Goal: Complete application form

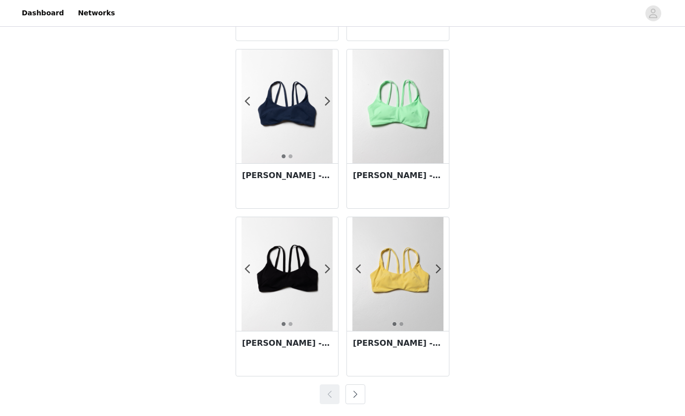
scroll to position [1671, 0]
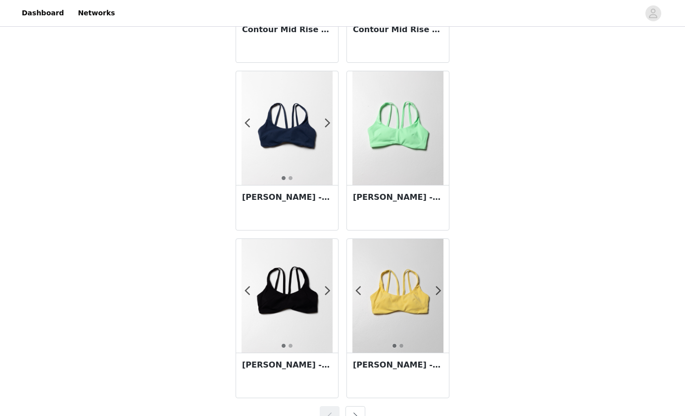
click at [386, 292] on img at bounding box center [397, 296] width 91 height 114
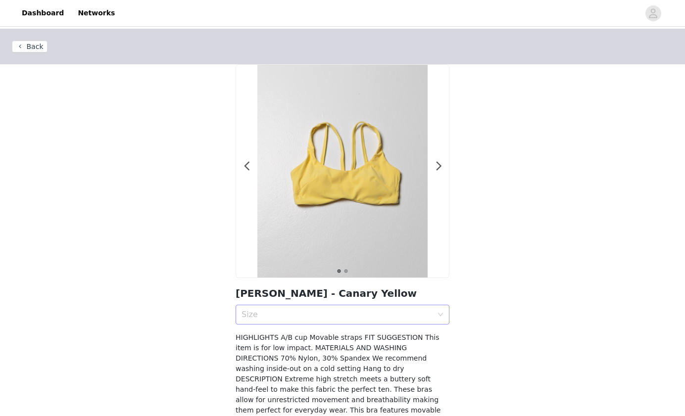
click at [297, 315] on div "Size" at bounding box center [336, 315] width 191 height 10
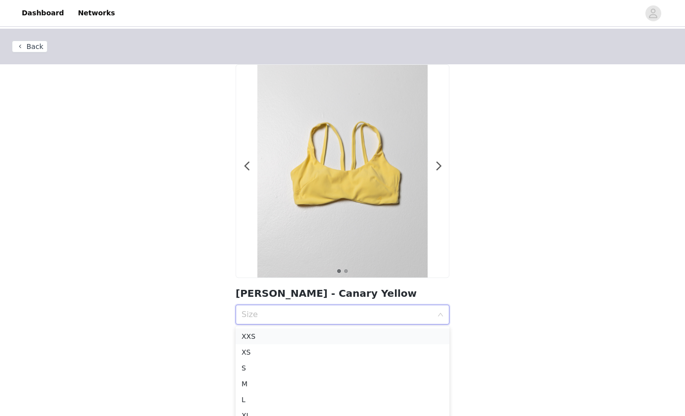
click at [261, 337] on div "XXS" at bounding box center [342, 336] width 202 height 11
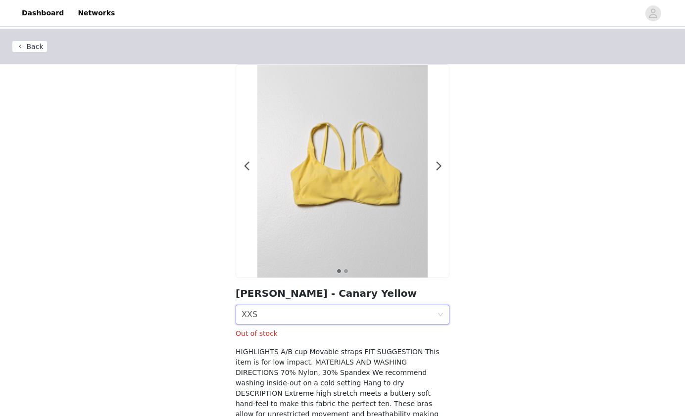
click at [32, 47] on button "Back" at bounding box center [30, 47] width 36 height 12
click at [31, 48] on button "Back" at bounding box center [30, 47] width 36 height 12
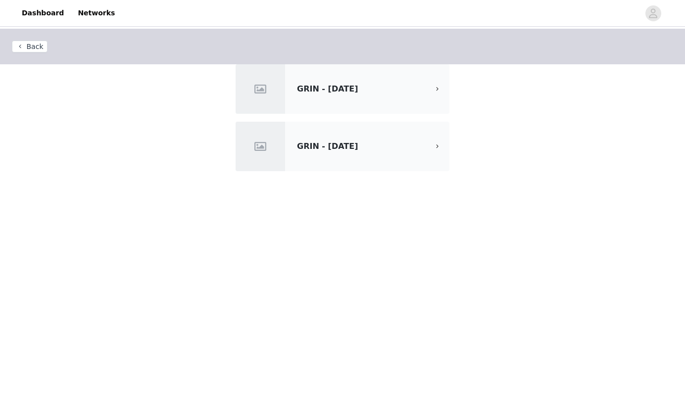
click at [358, 87] on span "GRIN - [DATE]" at bounding box center [327, 88] width 61 height 9
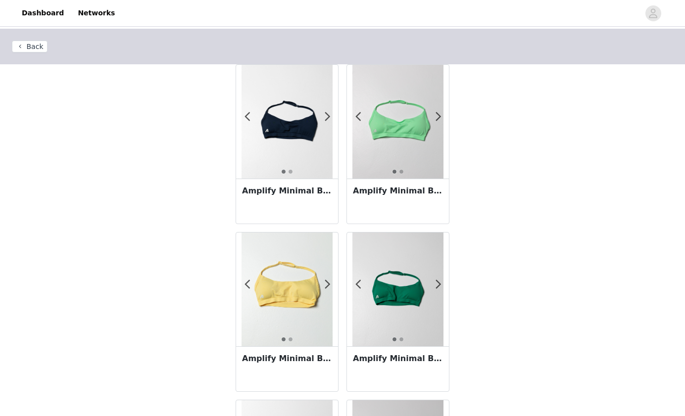
click at [23, 51] on button "Back" at bounding box center [30, 47] width 36 height 12
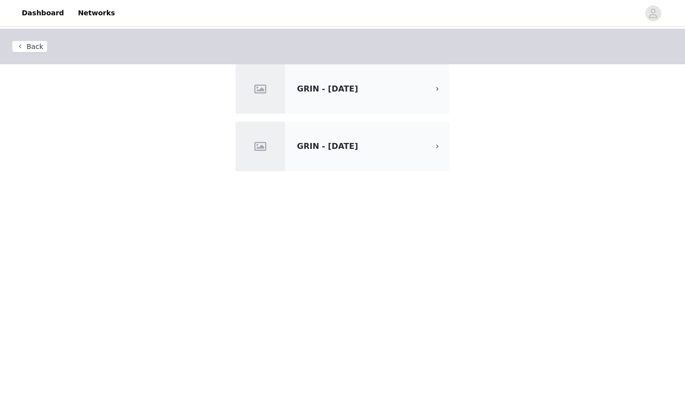
click at [299, 145] on span "GRIN - [DATE]" at bounding box center [327, 146] width 61 height 9
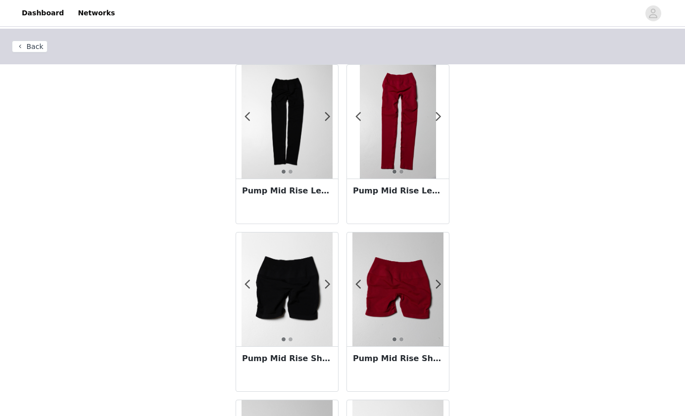
click at [34, 43] on button "Back" at bounding box center [30, 47] width 36 height 12
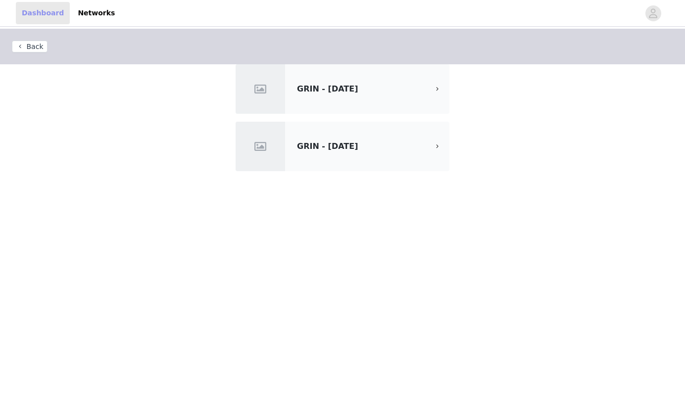
click at [42, 15] on link "Dashboard" at bounding box center [43, 13] width 54 height 22
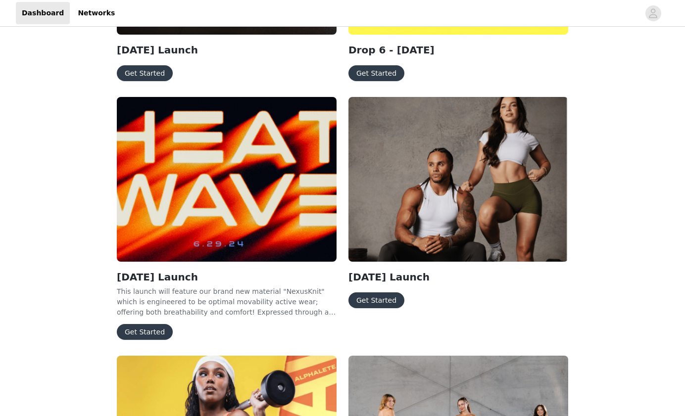
scroll to position [241, 0]
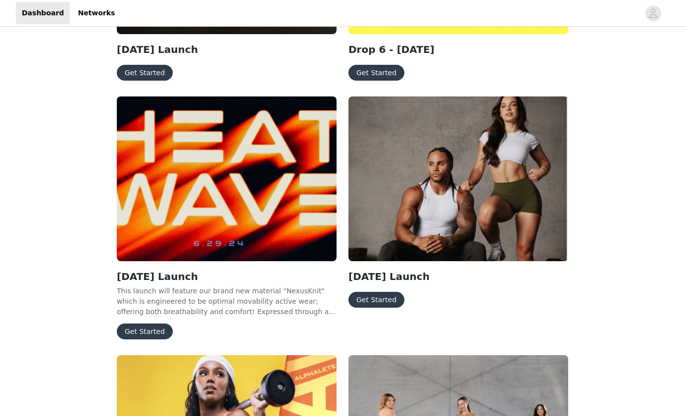
click at [381, 300] on button "Get Started" at bounding box center [376, 300] width 56 height 16
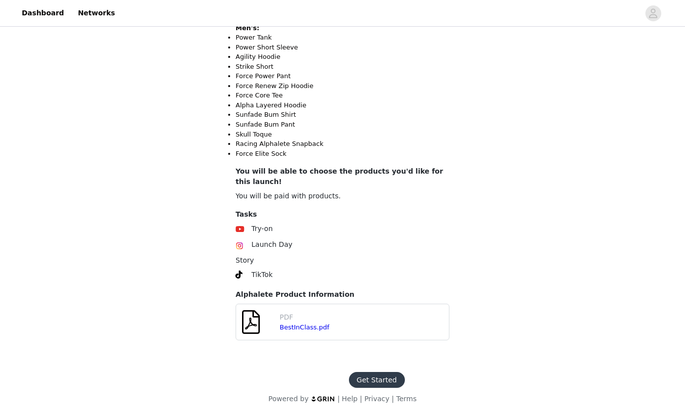
scroll to position [519, 0]
click at [44, 14] on link "Dashboard" at bounding box center [43, 13] width 54 height 22
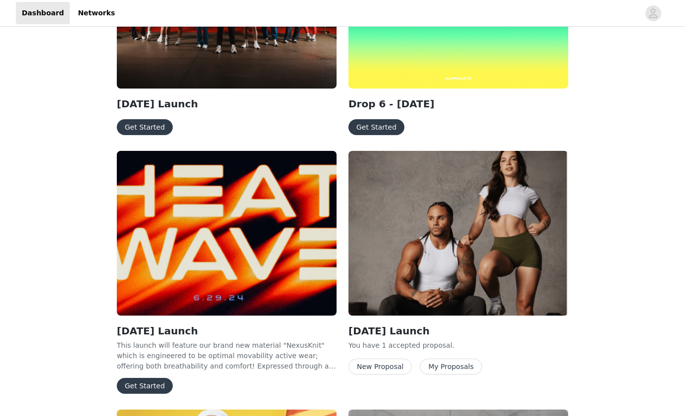
scroll to position [164, 0]
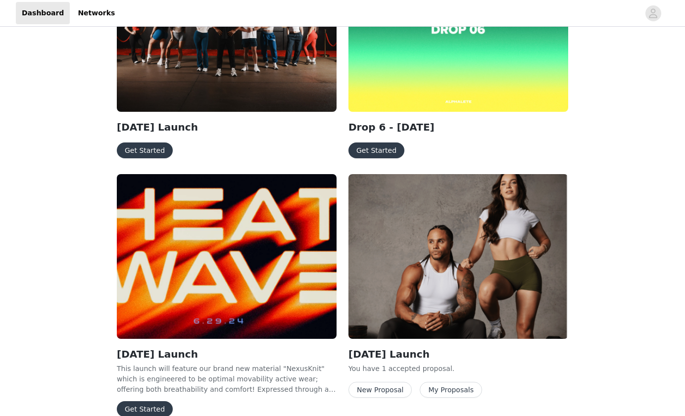
click at [376, 150] on button "Get Started" at bounding box center [376, 150] width 56 height 16
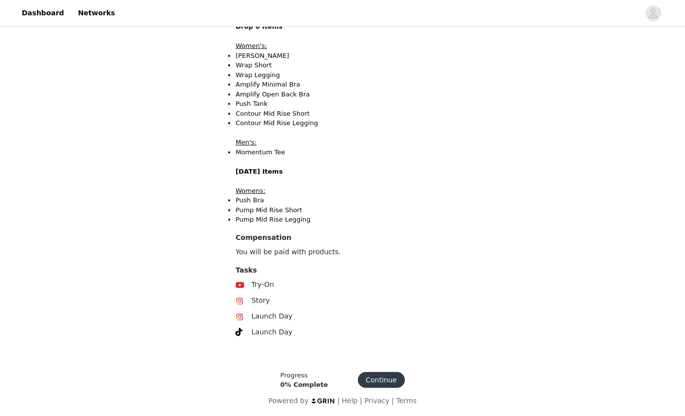
scroll to position [258, 0]
click at [374, 376] on button "Continue" at bounding box center [381, 381] width 47 height 16
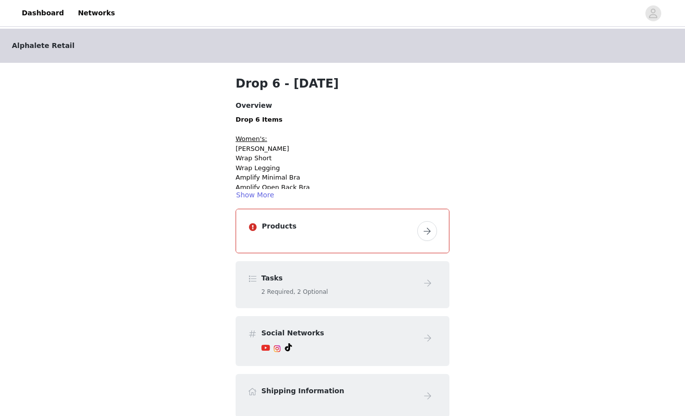
click at [425, 235] on button "button" at bounding box center [427, 231] width 20 height 20
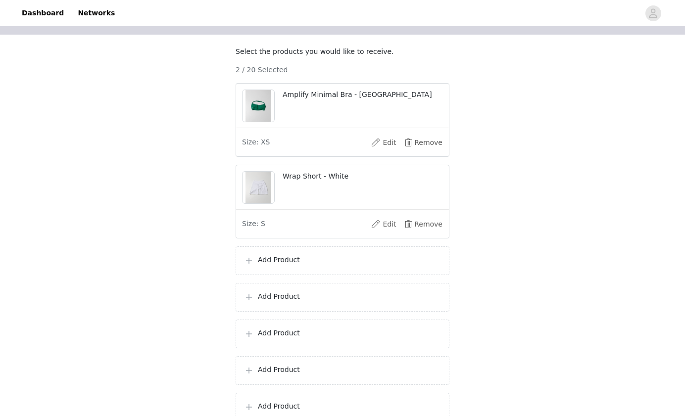
scroll to position [81, 0]
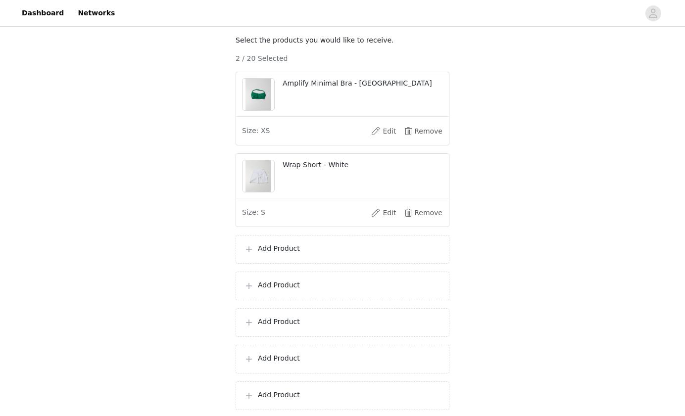
click at [288, 252] on div "Add Product" at bounding box center [343, 249] width 214 height 29
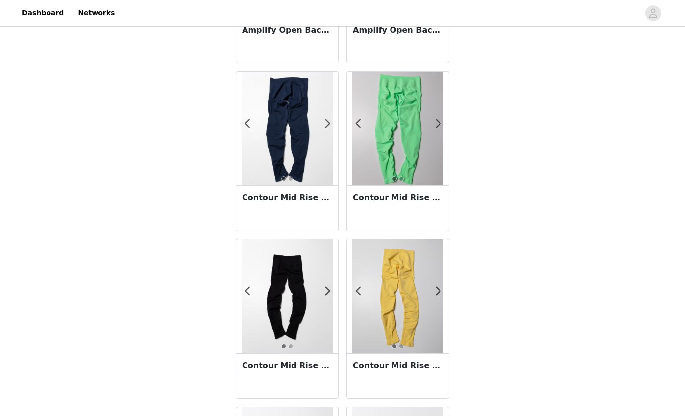
scroll to position [833, 0]
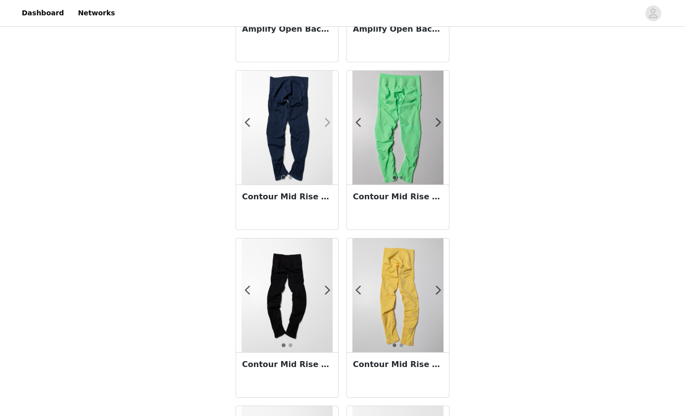
click at [328, 123] on span at bounding box center [327, 123] width 22 height 0
click at [310, 139] on div at bounding box center [287, 128] width 102 height 114
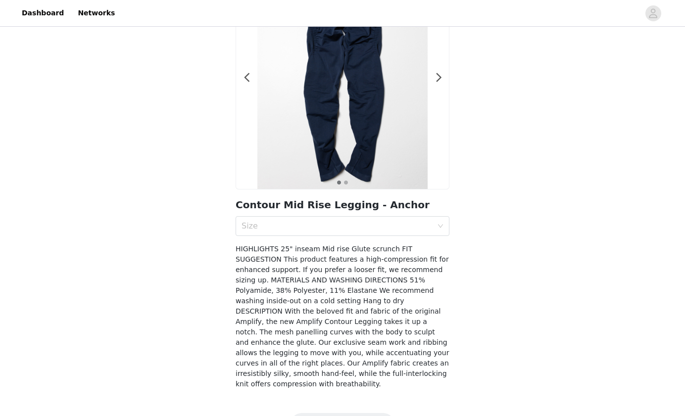
scroll to position [108, 0]
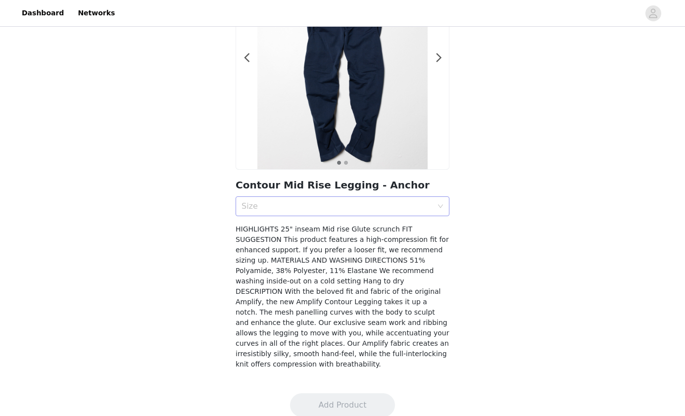
click at [286, 209] on div "Size" at bounding box center [336, 206] width 191 height 10
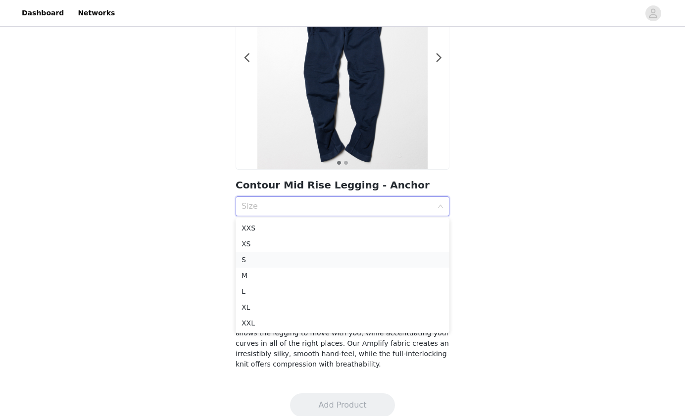
click at [250, 261] on div "S" at bounding box center [342, 259] width 202 height 11
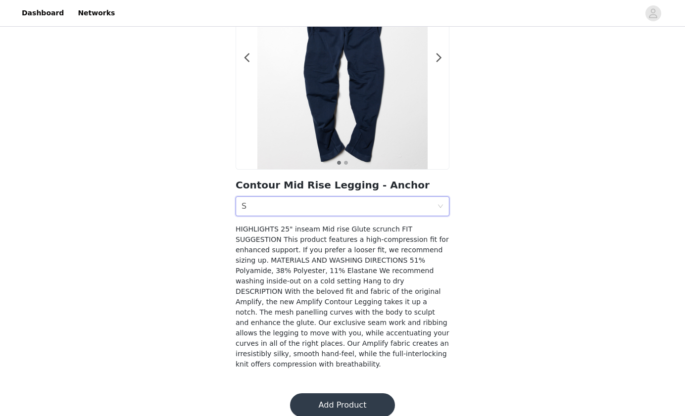
click at [337, 394] on button "Add Product" at bounding box center [342, 405] width 105 height 24
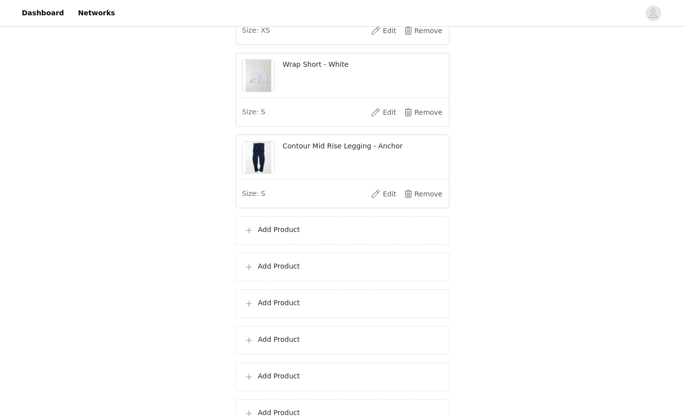
scroll to position [215, 0]
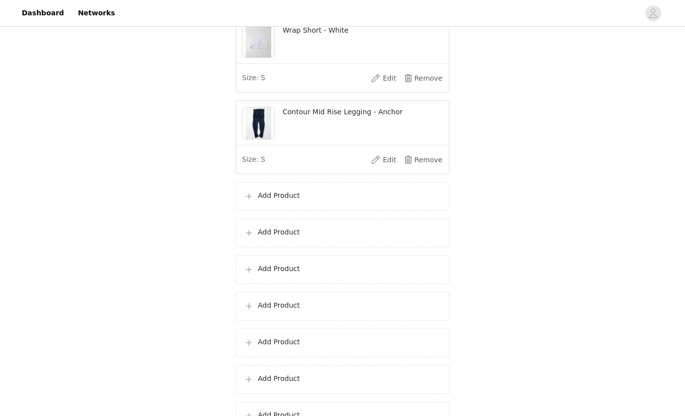
click at [297, 201] on p "Add Product" at bounding box center [349, 195] width 183 height 10
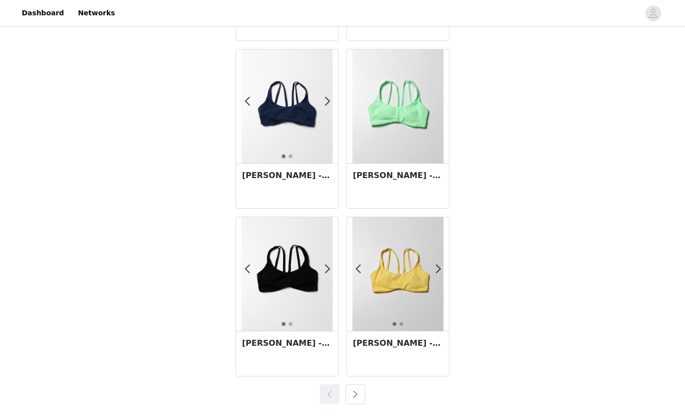
scroll to position [1693, 0]
click at [398, 260] on img at bounding box center [397, 274] width 91 height 114
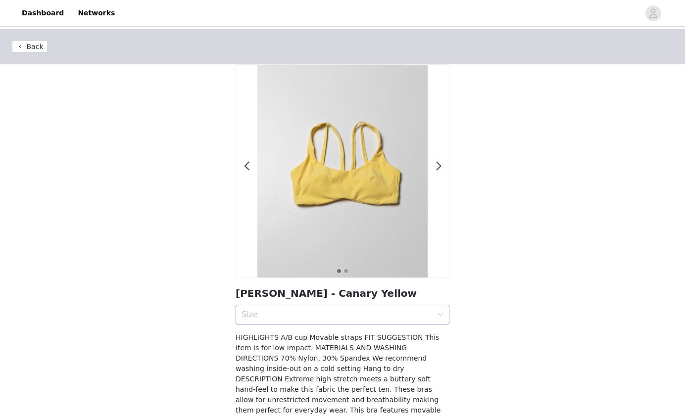
click at [332, 315] on div "Size" at bounding box center [336, 315] width 191 height 10
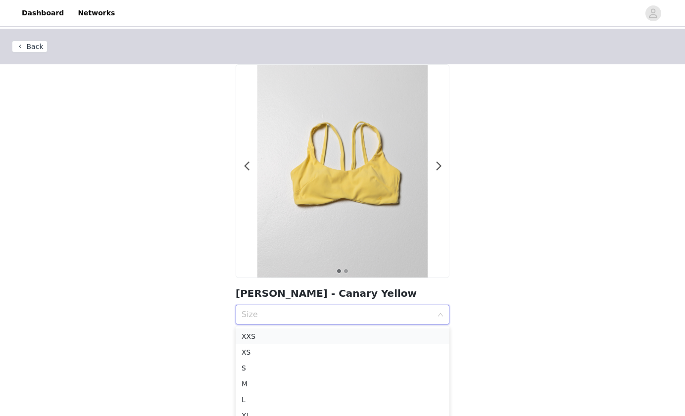
click at [285, 334] on div "XXS" at bounding box center [342, 336] width 202 height 11
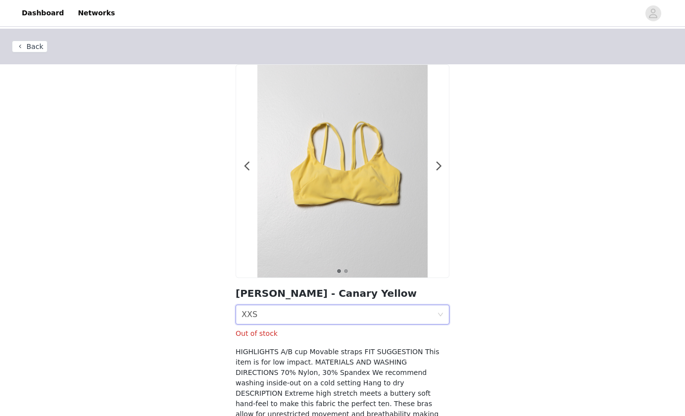
click at [41, 49] on button "Back" at bounding box center [30, 47] width 36 height 12
click at [31, 49] on button "Back" at bounding box center [30, 47] width 36 height 12
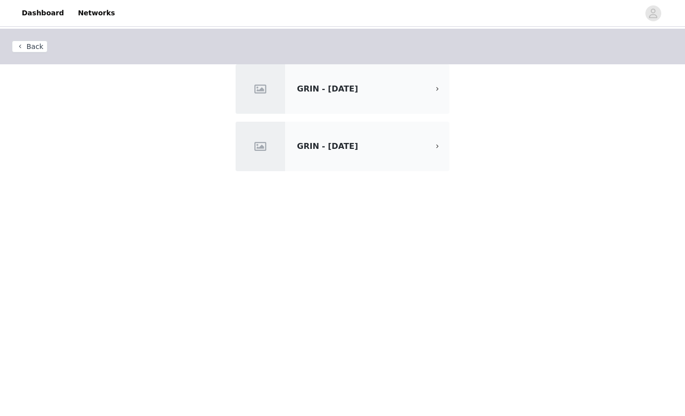
click at [346, 93] on span "GRIN - [DATE]" at bounding box center [327, 88] width 61 height 9
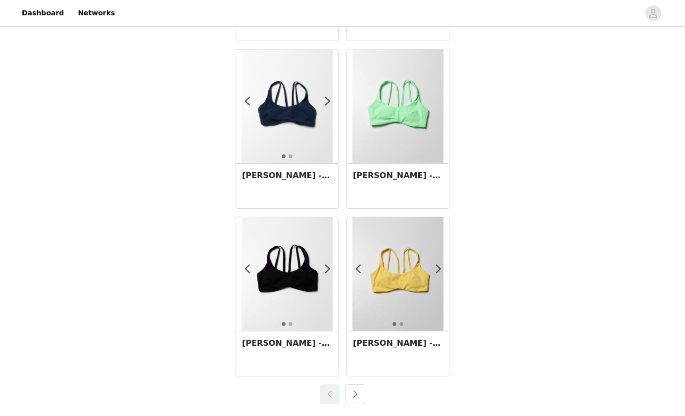
scroll to position [1693, 0]
click at [301, 133] on img at bounding box center [286, 106] width 91 height 114
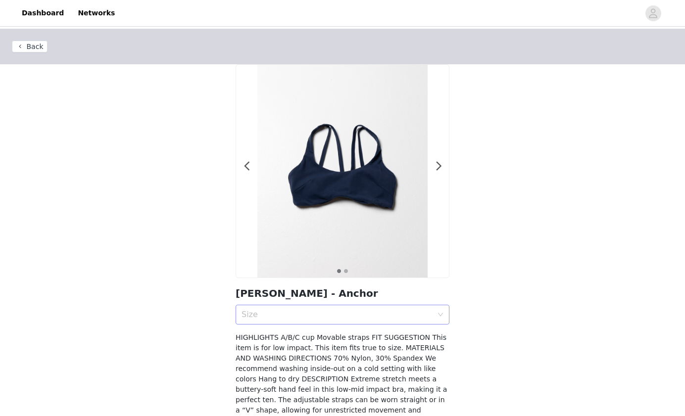
click at [298, 316] on div "Size" at bounding box center [336, 315] width 191 height 10
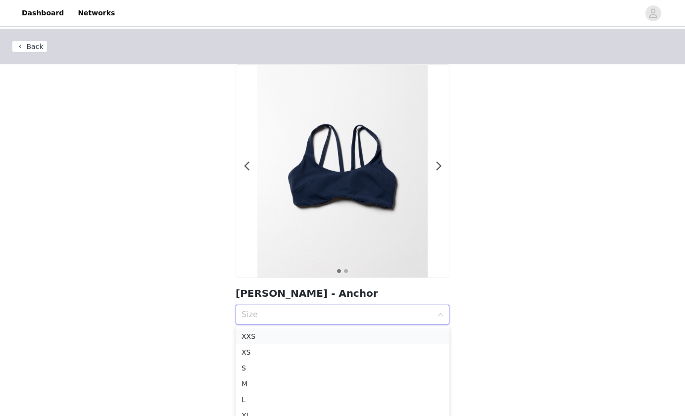
click at [279, 330] on li "XXS" at bounding box center [343, 337] width 214 height 16
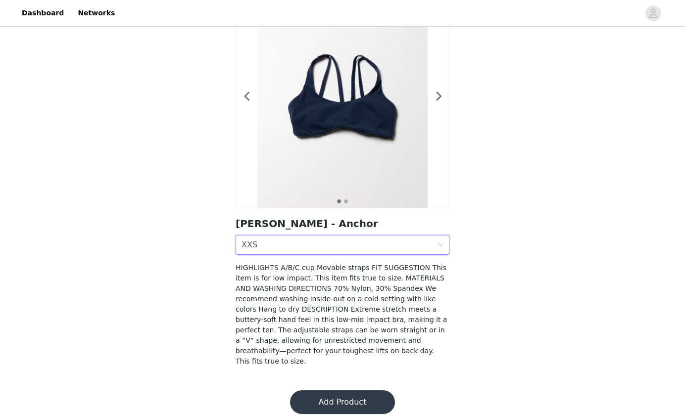
scroll to position [69, 0]
click at [312, 391] on button "Add Product" at bounding box center [342, 403] width 105 height 24
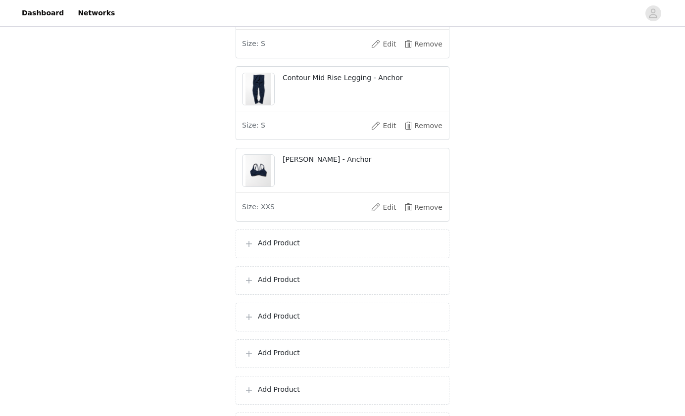
scroll to position [264, 0]
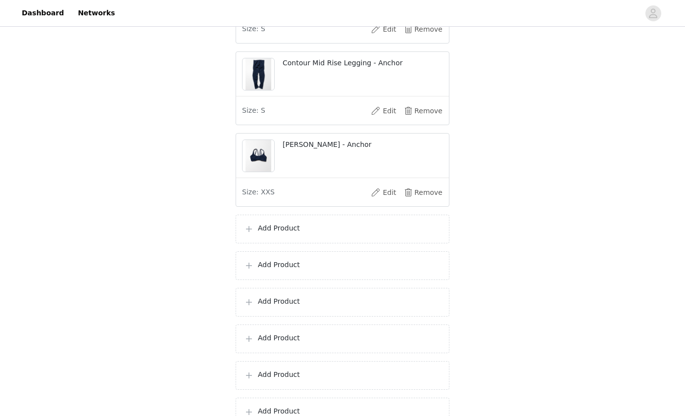
click at [312, 229] on div "Add Product" at bounding box center [343, 229] width 214 height 29
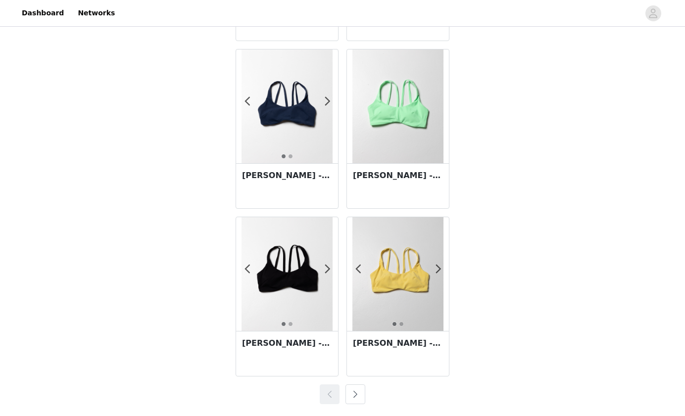
click at [353, 397] on button "button" at bounding box center [355, 394] width 20 height 20
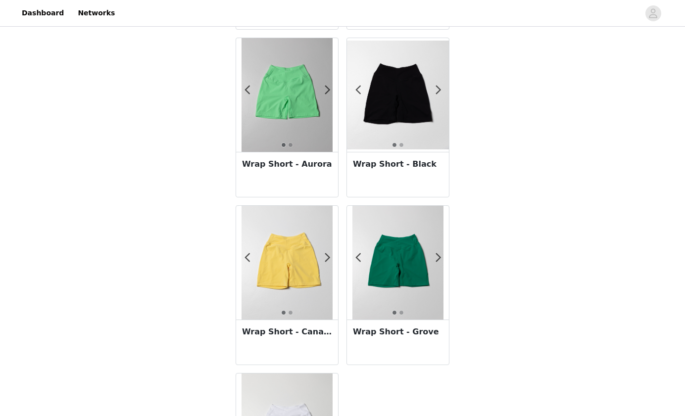
scroll to position [1198, 0]
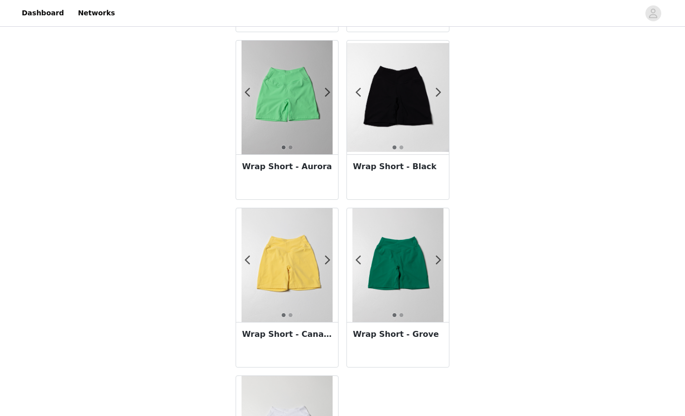
click at [390, 262] on img at bounding box center [397, 265] width 91 height 114
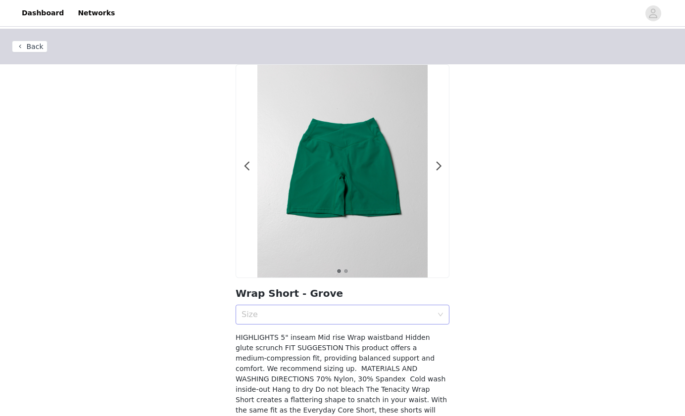
click at [289, 315] on div "Size" at bounding box center [336, 315] width 191 height 10
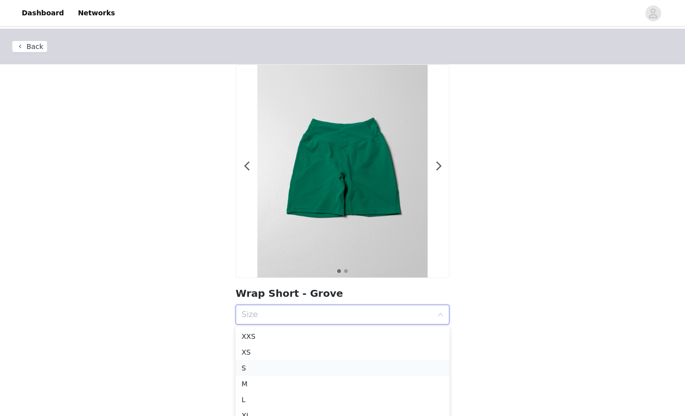
click at [244, 369] on div "S" at bounding box center [342, 368] width 202 height 11
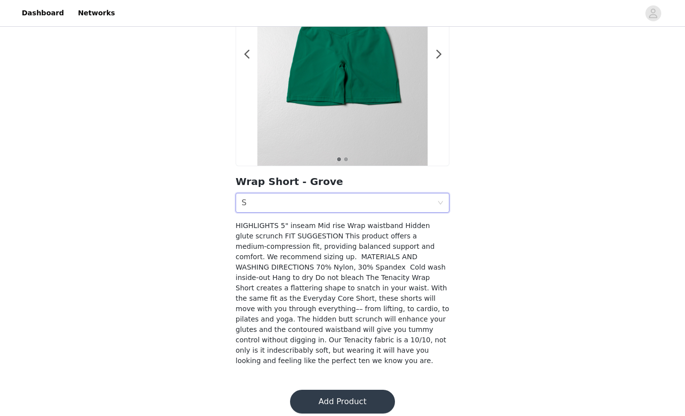
scroll to position [111, 0]
click at [321, 393] on button "Add Product" at bounding box center [342, 403] width 105 height 24
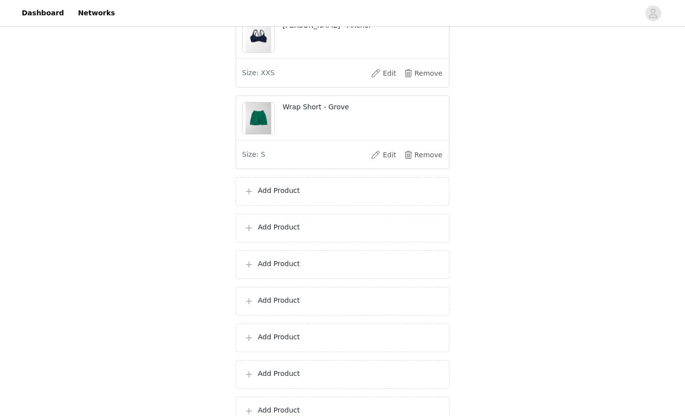
scroll to position [396, 0]
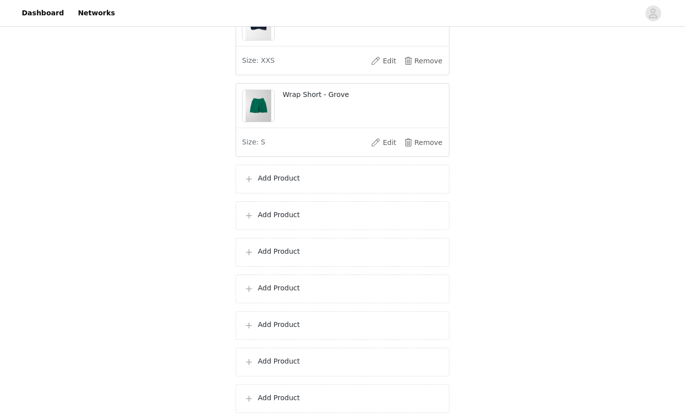
click at [306, 184] on p "Add Product" at bounding box center [349, 178] width 183 height 10
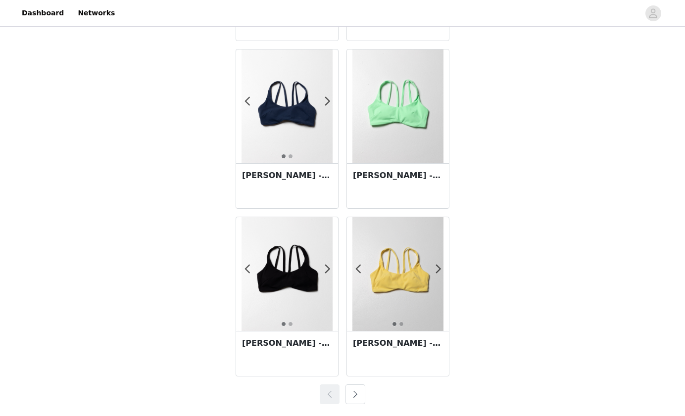
scroll to position [1693, 0]
click at [355, 394] on button "button" at bounding box center [355, 394] width 20 height 20
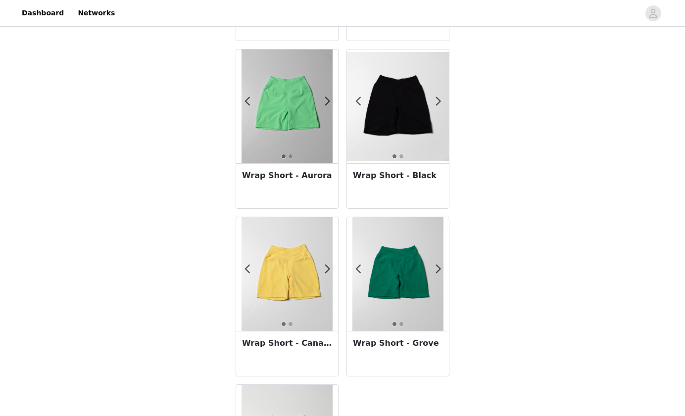
scroll to position [1208, 0]
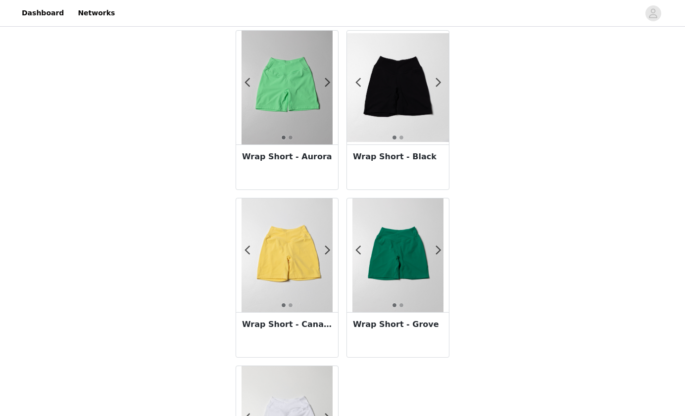
click at [310, 263] on img at bounding box center [286, 255] width 91 height 114
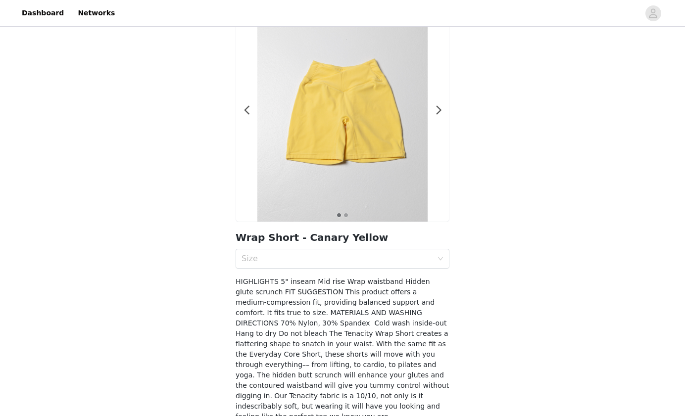
scroll to position [67, 0]
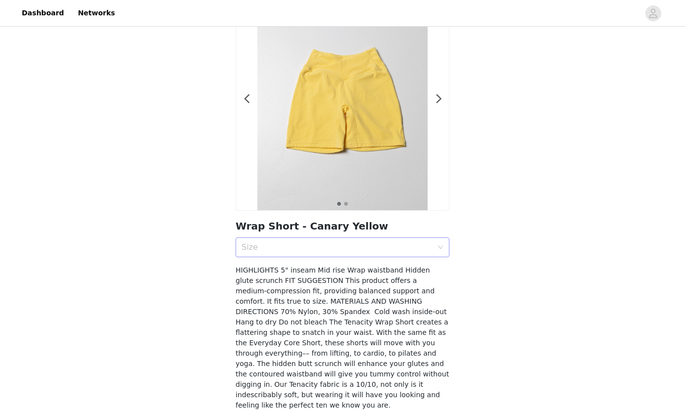
click at [308, 244] on div "Size" at bounding box center [336, 247] width 191 height 10
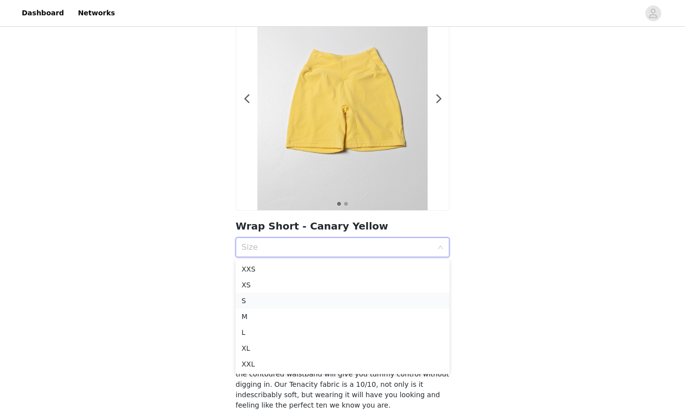
click at [253, 297] on div "S" at bounding box center [342, 300] width 202 height 11
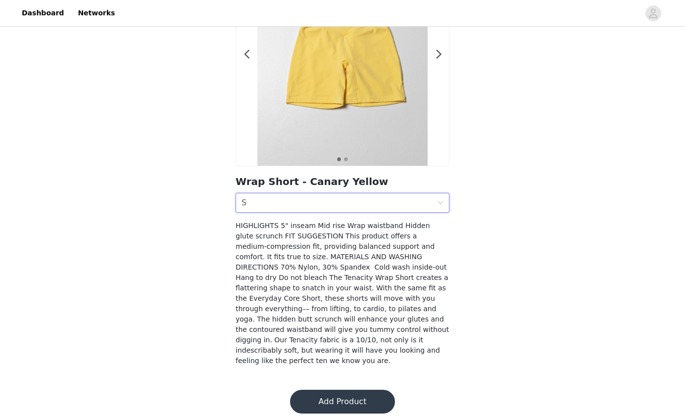
scroll to position [111, 0]
click at [335, 391] on button "Add Product" at bounding box center [342, 403] width 105 height 24
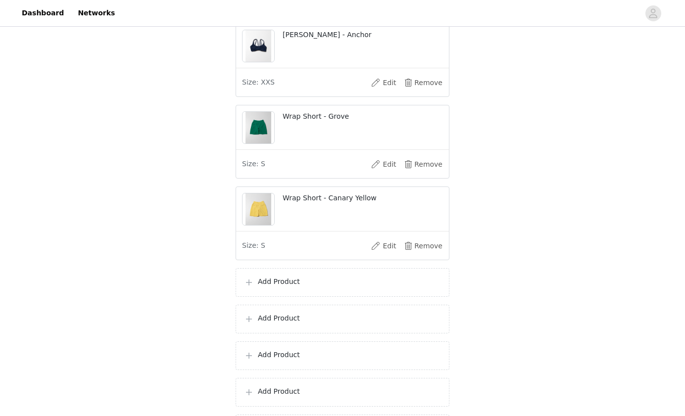
scroll to position [379, 0]
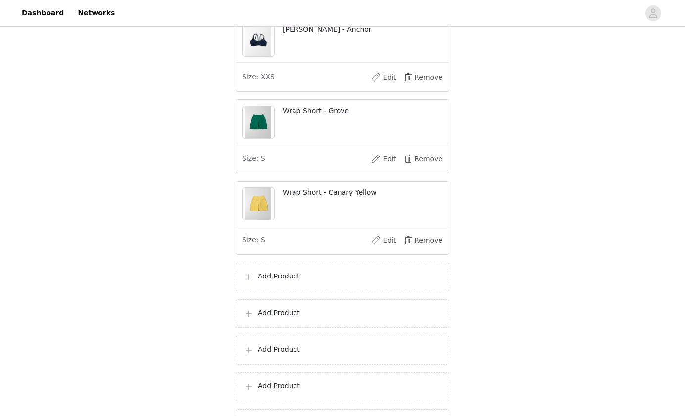
click at [293, 282] on p "Add Product" at bounding box center [349, 276] width 183 height 10
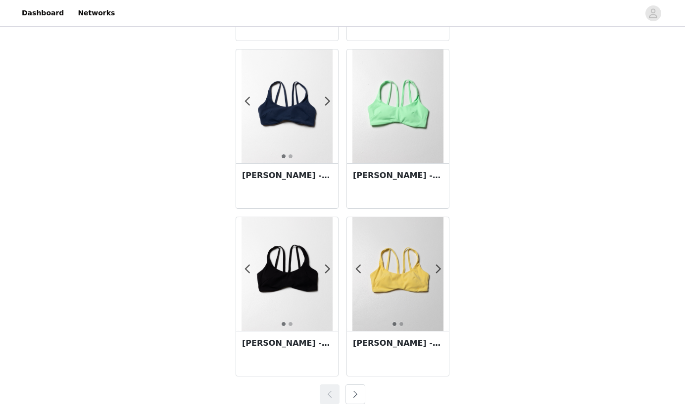
scroll to position [1693, 0]
click at [354, 392] on button "button" at bounding box center [355, 394] width 20 height 20
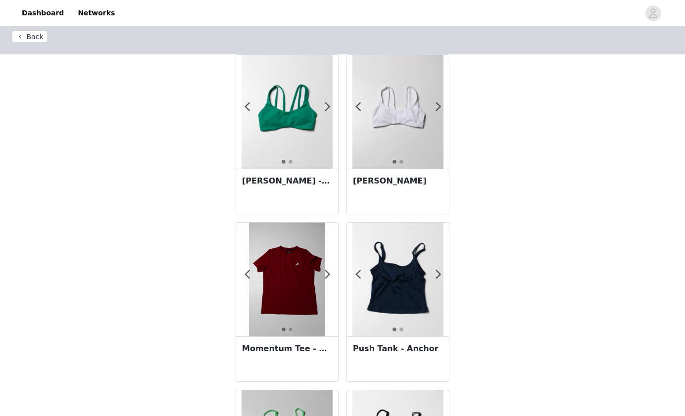
scroll to position [0, 0]
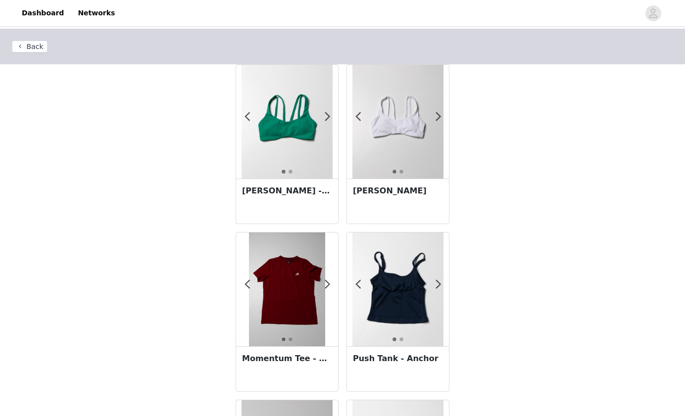
click at [296, 137] on img at bounding box center [286, 122] width 91 height 114
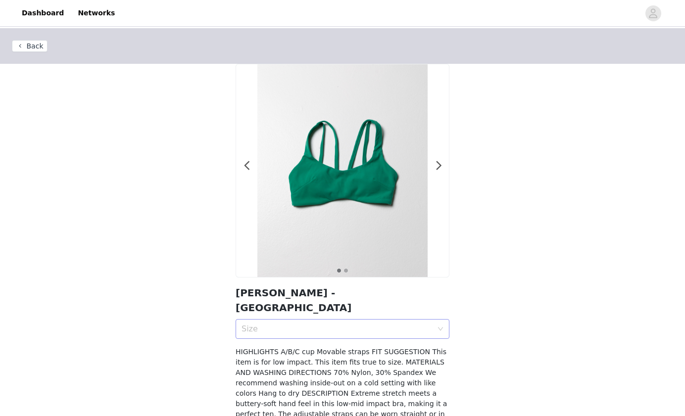
click at [276, 324] on div "Size" at bounding box center [336, 329] width 191 height 10
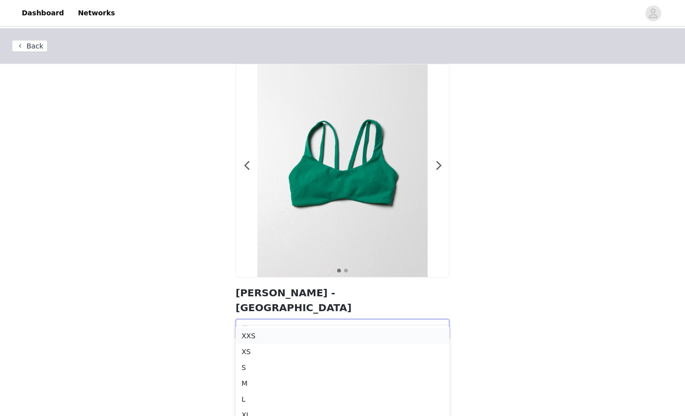
click at [260, 335] on div "XXS" at bounding box center [342, 336] width 202 height 11
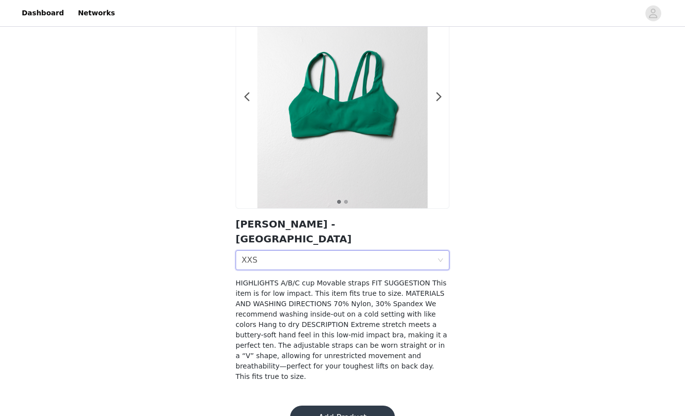
click at [332, 406] on button "Add Product" at bounding box center [342, 418] width 105 height 24
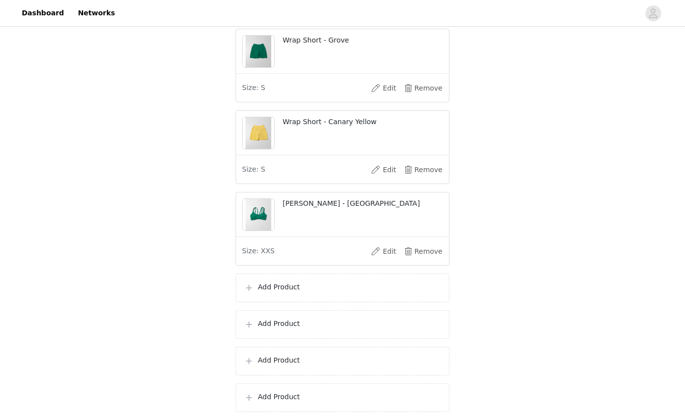
click at [299, 292] on p "Add Product" at bounding box center [349, 287] width 183 height 10
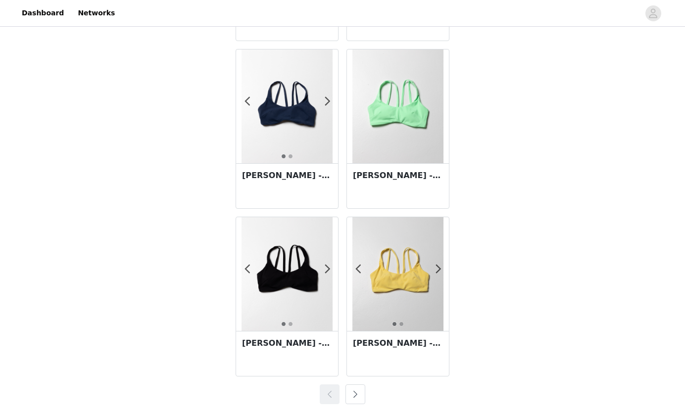
scroll to position [1693, 0]
click at [355, 394] on button "button" at bounding box center [355, 394] width 20 height 20
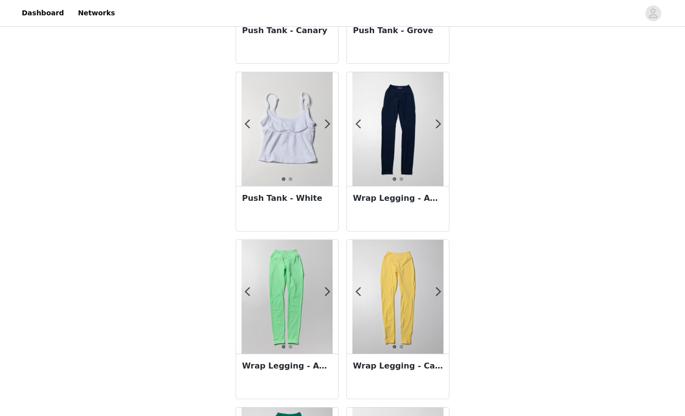
scroll to position [654, 0]
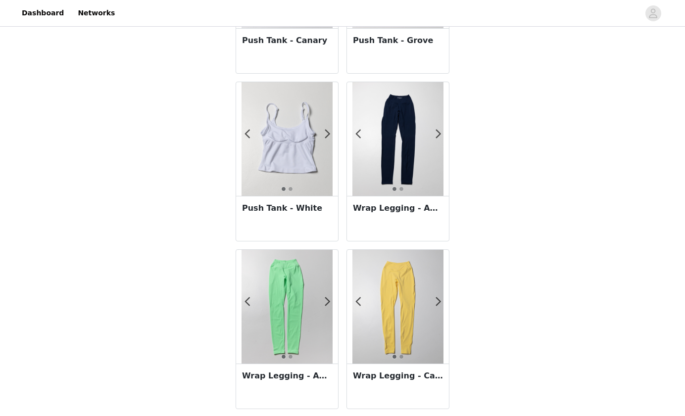
click at [400, 135] on img at bounding box center [397, 139] width 91 height 114
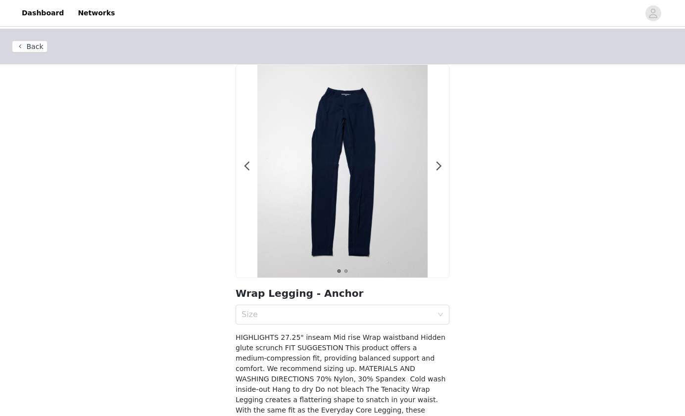
scroll to position [40, 0]
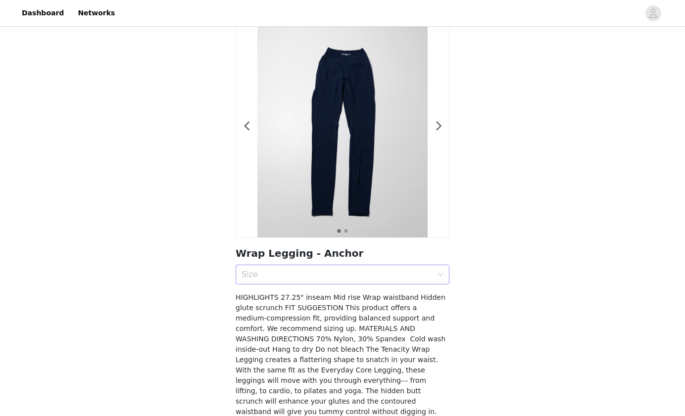
click at [316, 274] on div "Size" at bounding box center [336, 275] width 191 height 10
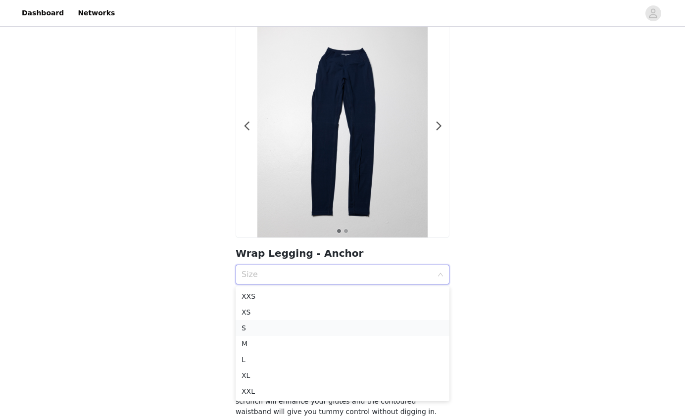
click at [250, 330] on div "S" at bounding box center [342, 328] width 202 height 11
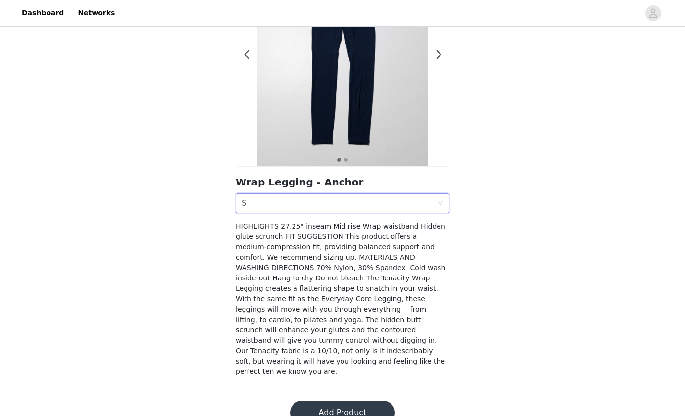
scroll to position [111, 0]
click at [320, 401] on button "Add Product" at bounding box center [342, 413] width 105 height 24
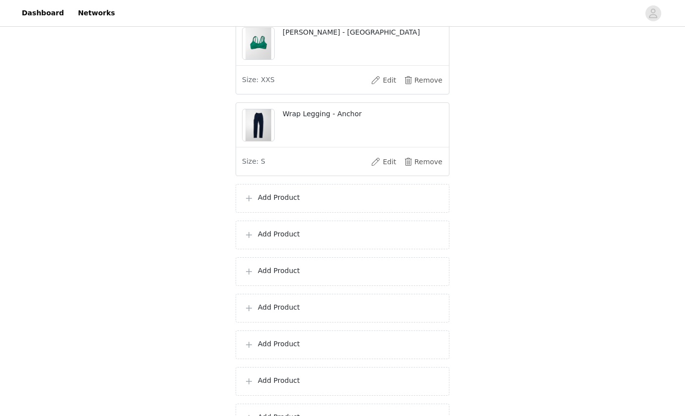
scroll to position [648, 0]
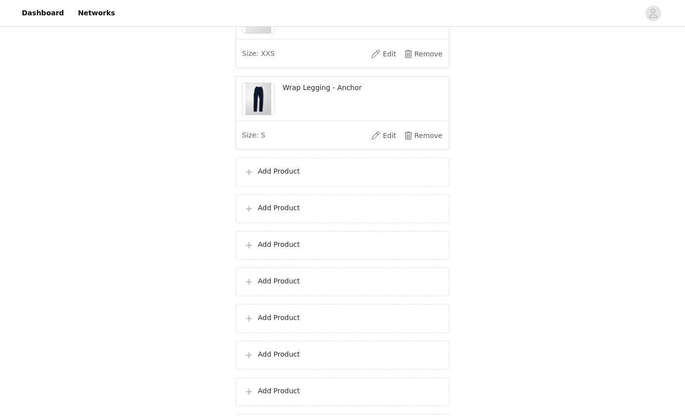
click at [306, 187] on div "Add Product" at bounding box center [343, 172] width 214 height 29
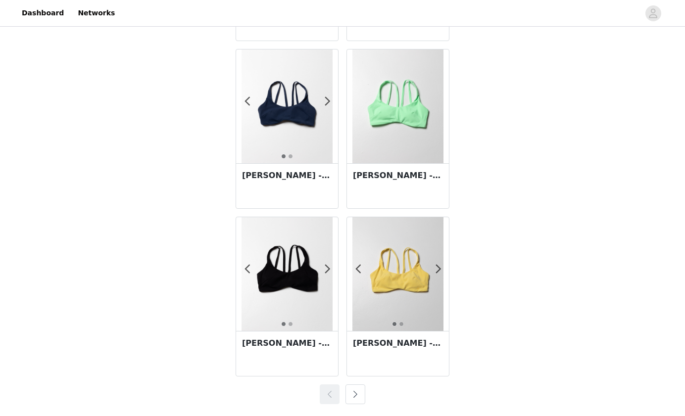
scroll to position [1693, 0]
click at [355, 388] on button "button" at bounding box center [355, 394] width 20 height 20
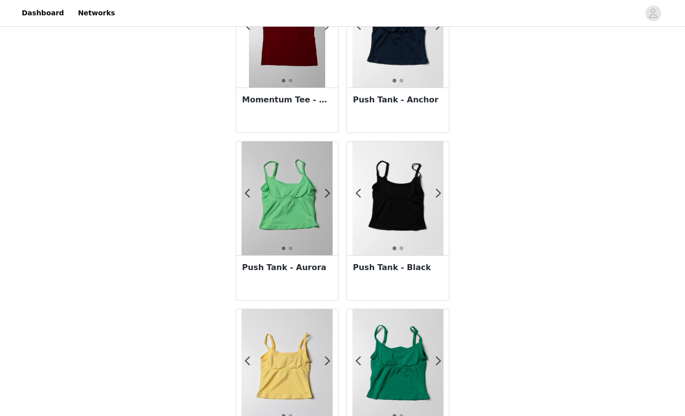
scroll to position [264, 0]
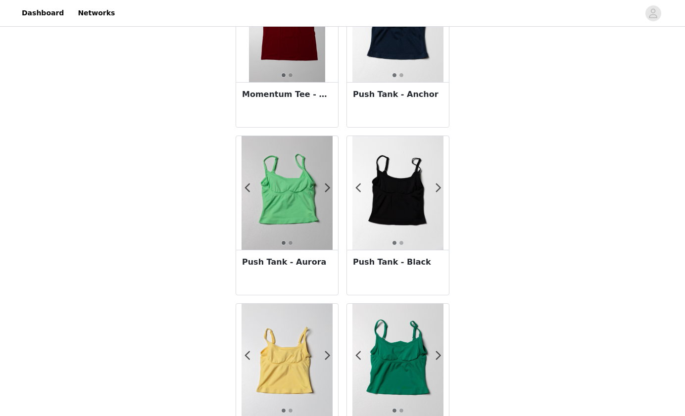
click at [398, 348] on img at bounding box center [397, 361] width 91 height 114
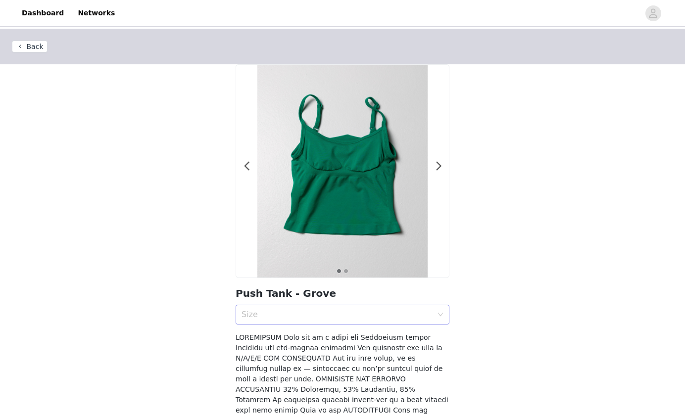
click at [256, 319] on div "Size" at bounding box center [336, 315] width 191 height 10
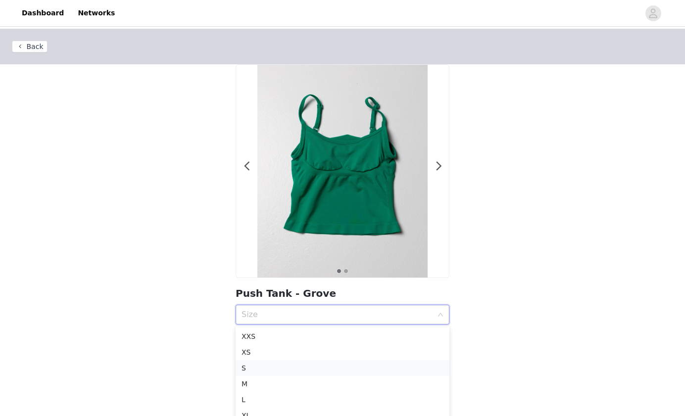
click at [248, 368] on div "S" at bounding box center [342, 368] width 202 height 11
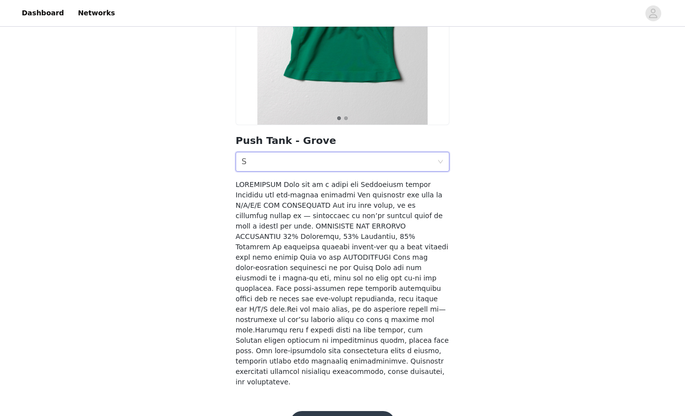
scroll to position [152, 0]
click at [317, 412] on button "Add Product" at bounding box center [342, 424] width 105 height 24
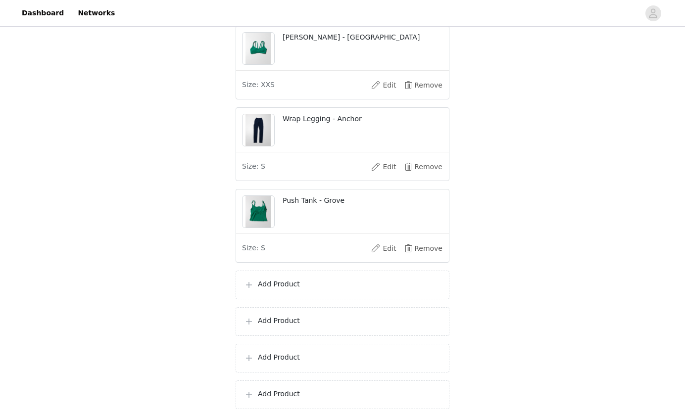
scroll to position [619, 0]
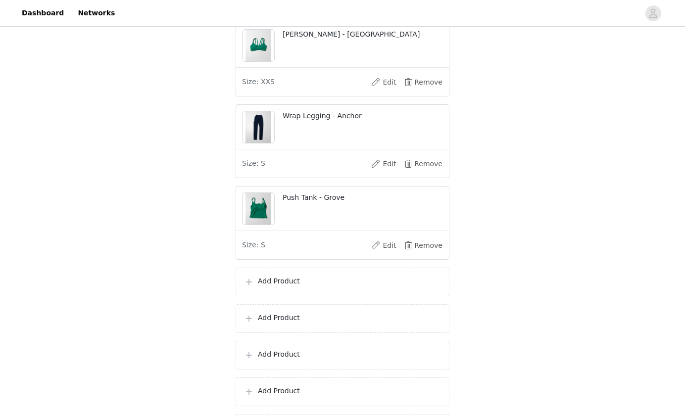
click at [261, 286] on p "Add Product" at bounding box center [349, 281] width 183 height 10
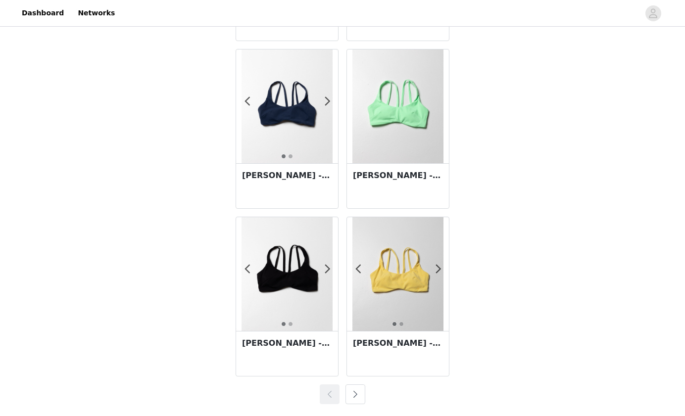
scroll to position [1693, 0]
click at [357, 393] on button "button" at bounding box center [355, 394] width 20 height 20
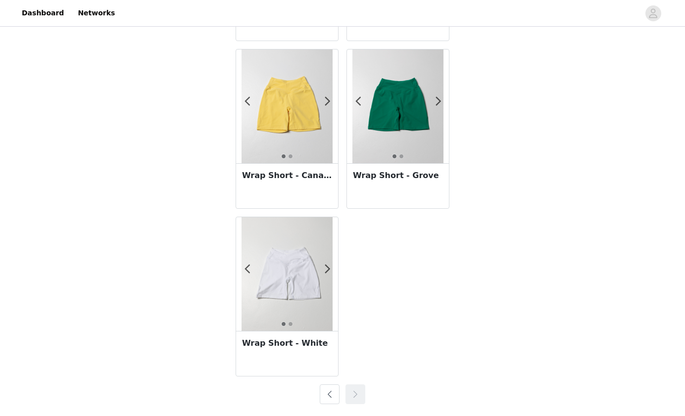
scroll to position [1357, 0]
click at [329, 392] on button "button" at bounding box center [330, 394] width 20 height 20
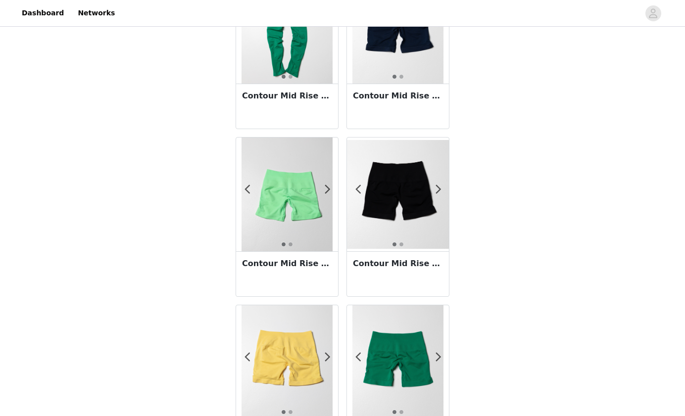
scroll to position [1269, 0]
click at [287, 197] on img at bounding box center [286, 195] width 91 height 114
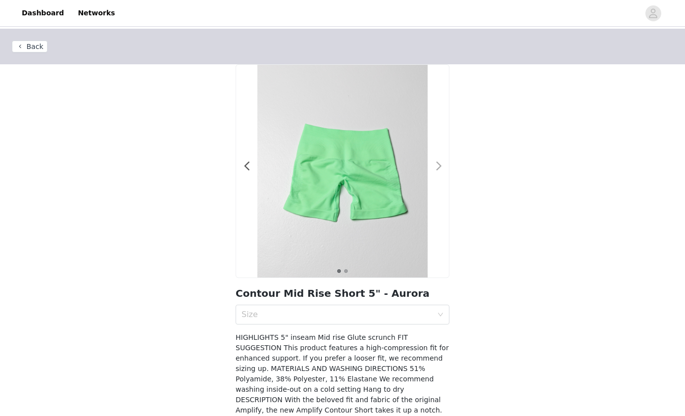
click at [440, 166] on span at bounding box center [438, 166] width 22 height 0
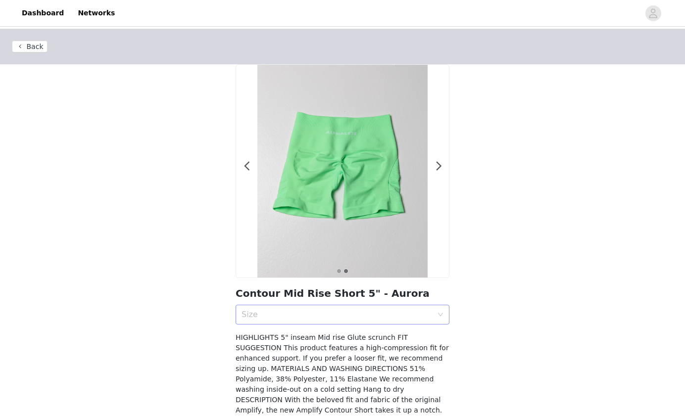
click at [314, 312] on div "Size" at bounding box center [336, 315] width 191 height 10
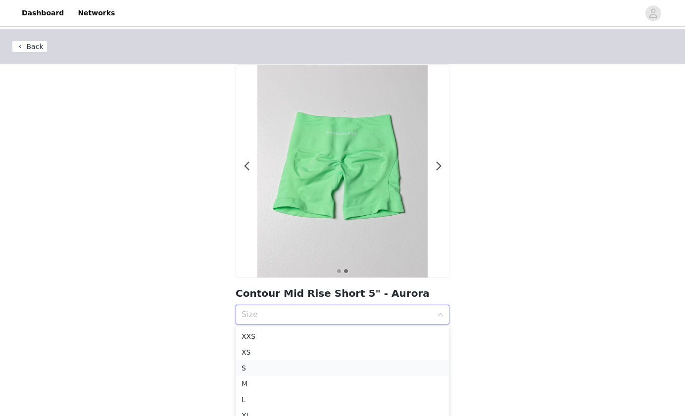
click at [247, 368] on div "S" at bounding box center [342, 368] width 202 height 11
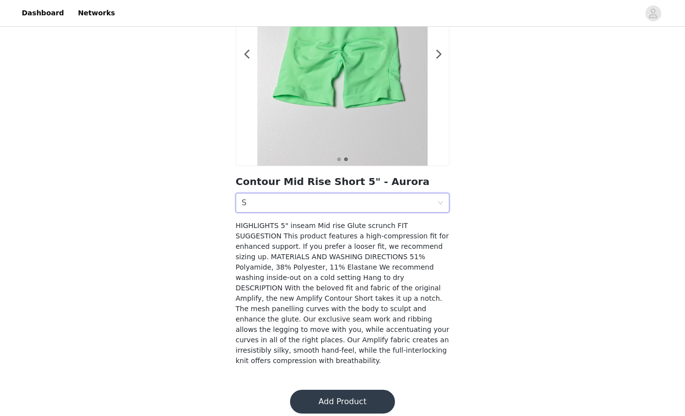
scroll to position [111, 0]
click at [312, 391] on button "Add Product" at bounding box center [342, 403] width 105 height 24
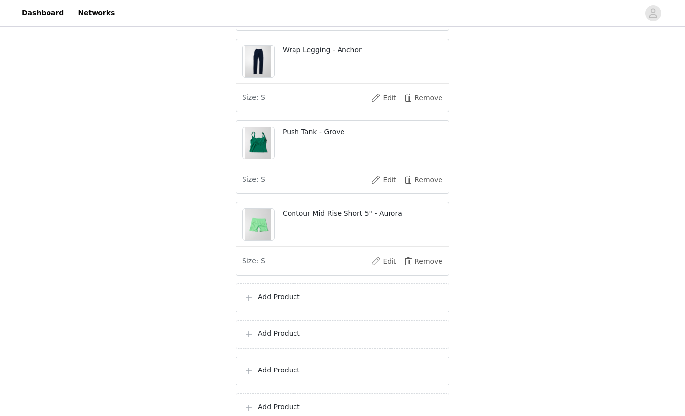
scroll to position [691, 0]
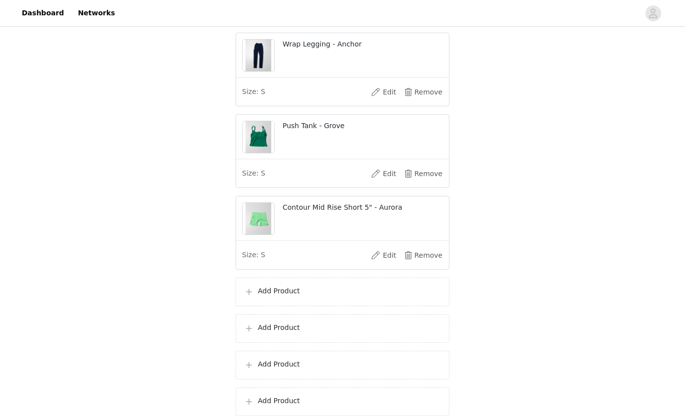
click at [313, 292] on div "Add Product" at bounding box center [343, 292] width 214 height 29
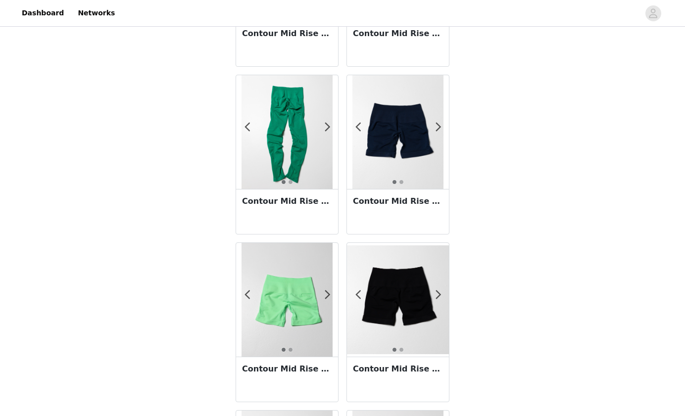
scroll to position [1163, 0]
click at [410, 141] on img at bounding box center [397, 133] width 91 height 114
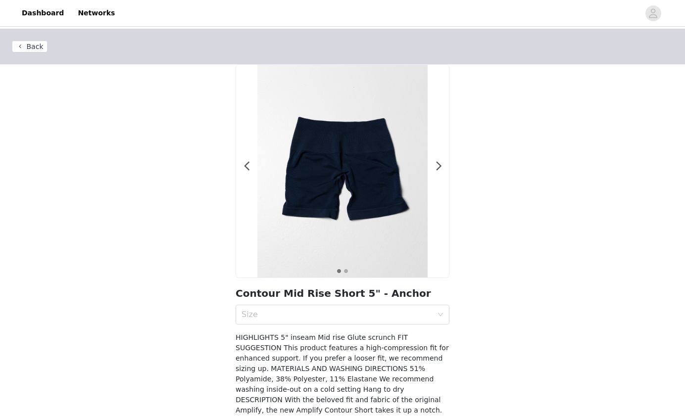
scroll to position [76, 0]
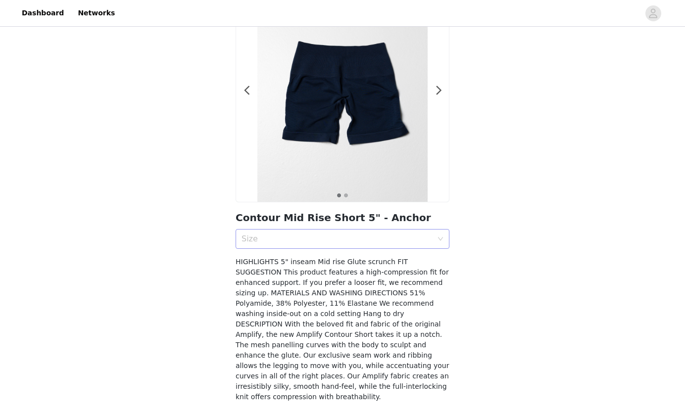
click at [349, 241] on div "Size" at bounding box center [336, 239] width 191 height 10
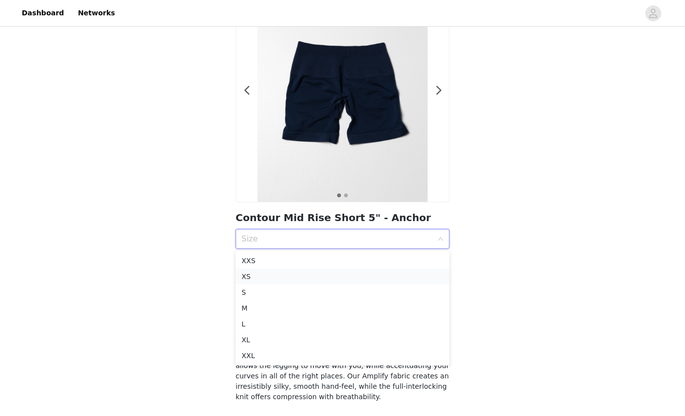
click at [294, 276] on div "XS" at bounding box center [342, 276] width 202 height 11
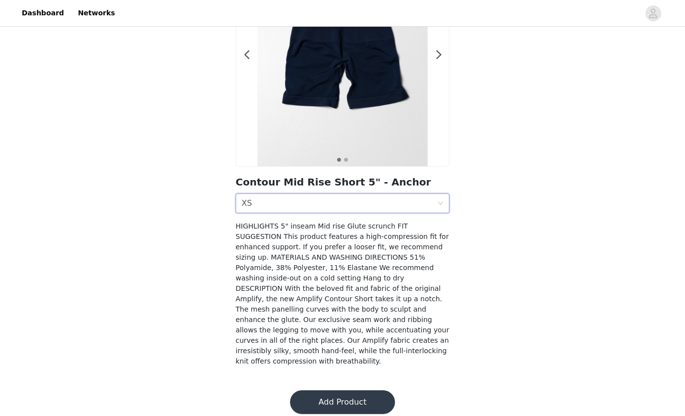
scroll to position [111, 0]
click at [314, 391] on button "Add Product" at bounding box center [342, 403] width 105 height 24
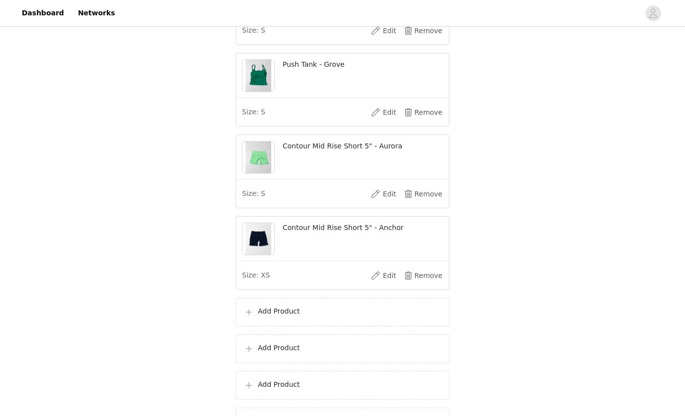
scroll to position [754, 0]
click at [429, 119] on button "Remove" at bounding box center [423, 111] width 40 height 16
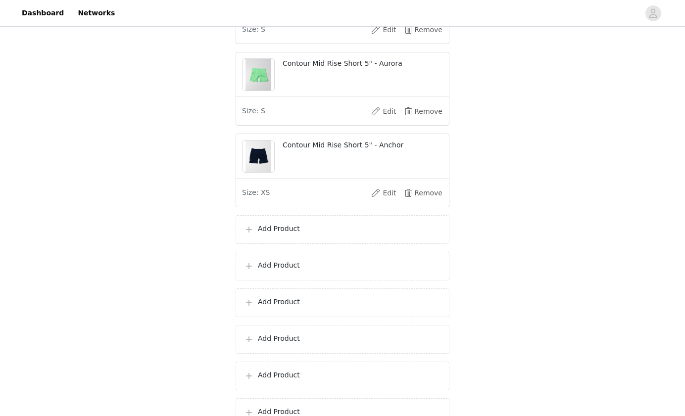
click at [283, 234] on p "Add Product" at bounding box center [349, 229] width 183 height 10
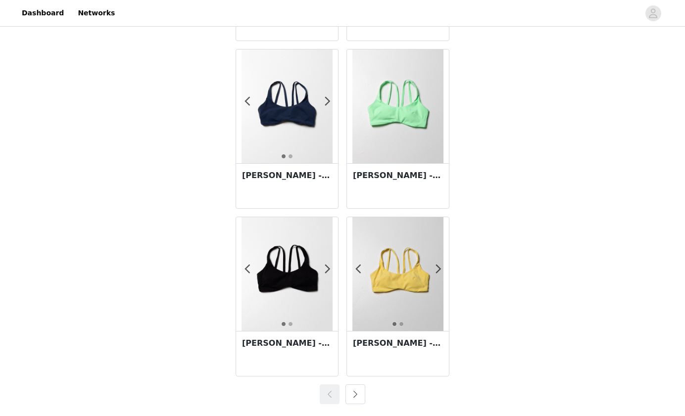
click at [356, 390] on button "button" at bounding box center [355, 394] width 20 height 20
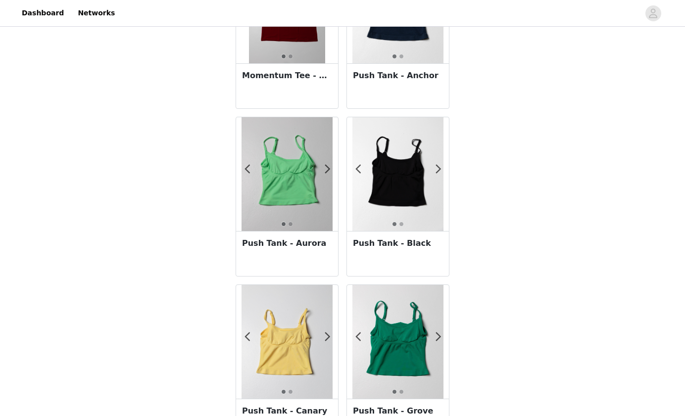
scroll to position [204, 0]
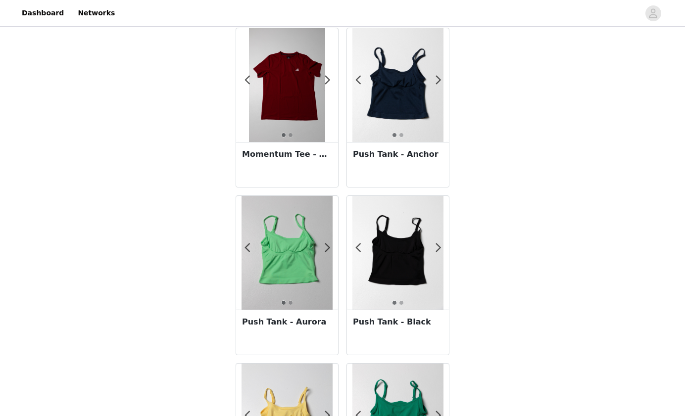
click at [396, 101] on img at bounding box center [397, 85] width 91 height 114
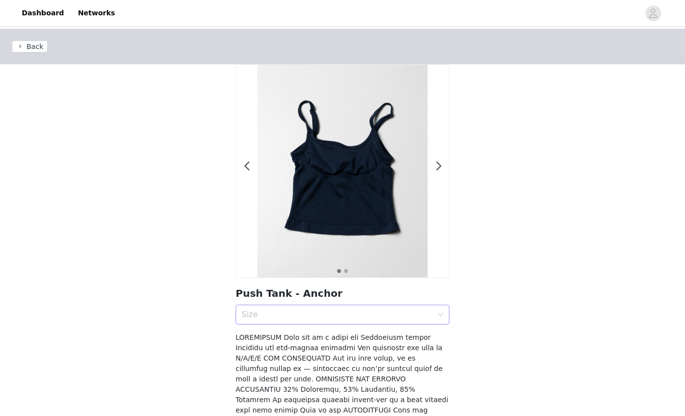
click at [279, 316] on div "Size" at bounding box center [336, 315] width 191 height 10
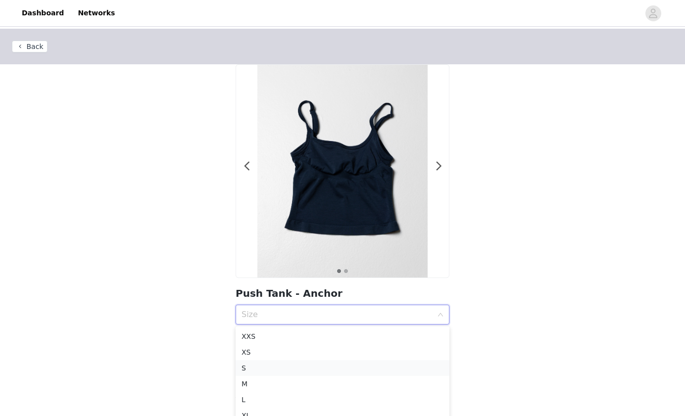
click at [246, 366] on div "S" at bounding box center [342, 368] width 202 height 11
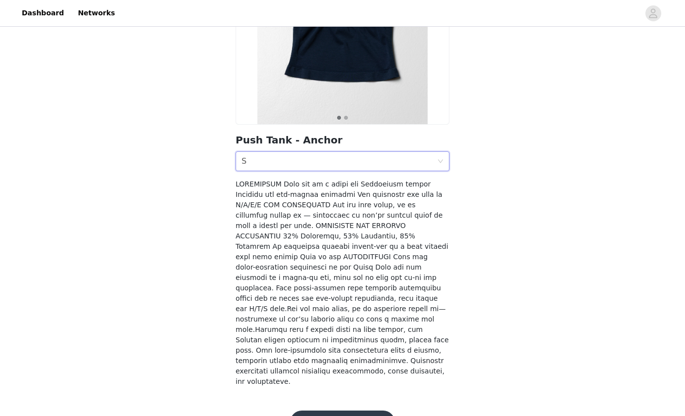
scroll to position [152, 0]
click at [307, 412] on button "Add Product" at bounding box center [342, 424] width 105 height 24
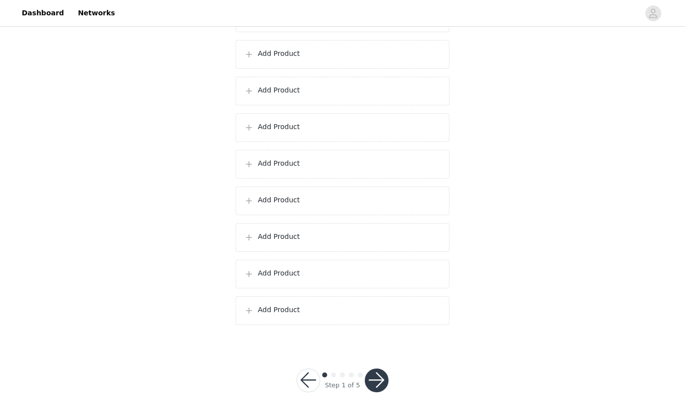
scroll to position [1057, 0]
click at [320, 308] on p "Add Product" at bounding box center [349, 310] width 183 height 10
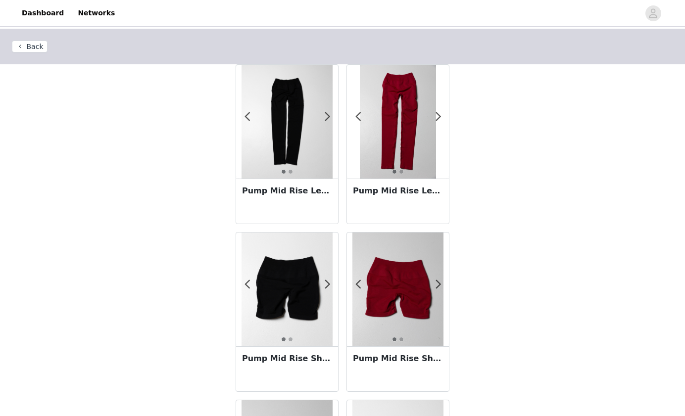
click at [411, 298] on img at bounding box center [397, 290] width 91 height 114
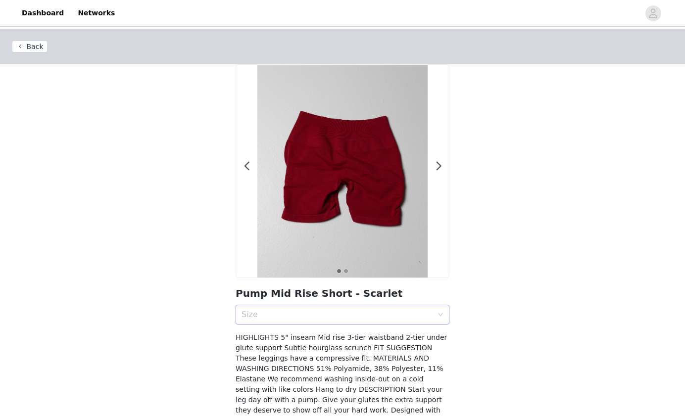
click at [372, 311] on div "Size" at bounding box center [336, 315] width 191 height 10
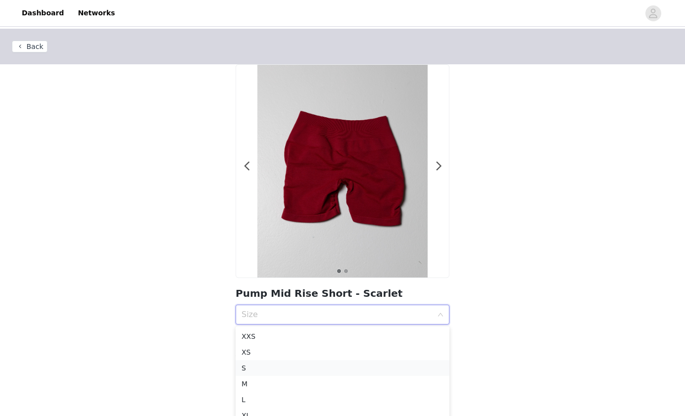
click at [255, 371] on div "S" at bounding box center [342, 368] width 202 height 11
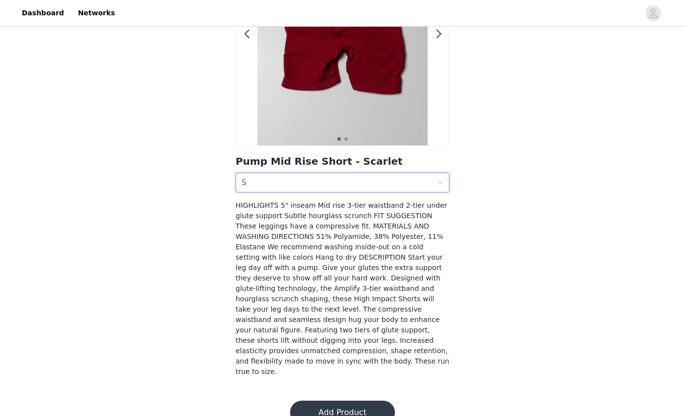
scroll to position [132, 0]
click at [317, 401] on button "Add Product" at bounding box center [342, 413] width 105 height 24
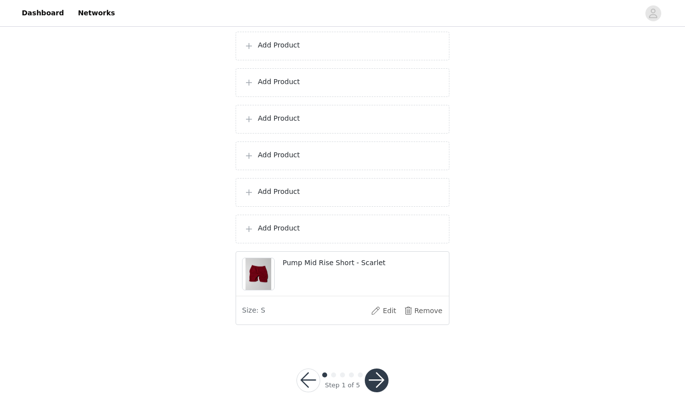
scroll to position [1102, 0]
click at [299, 228] on p "Add Product" at bounding box center [349, 228] width 183 height 10
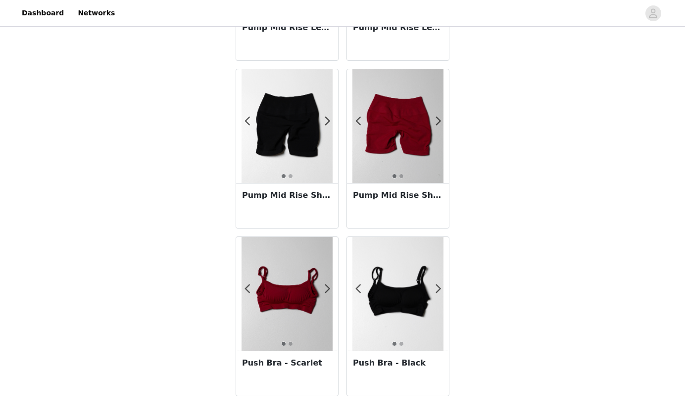
scroll to position [163, 0]
click at [284, 305] on img at bounding box center [286, 294] width 91 height 114
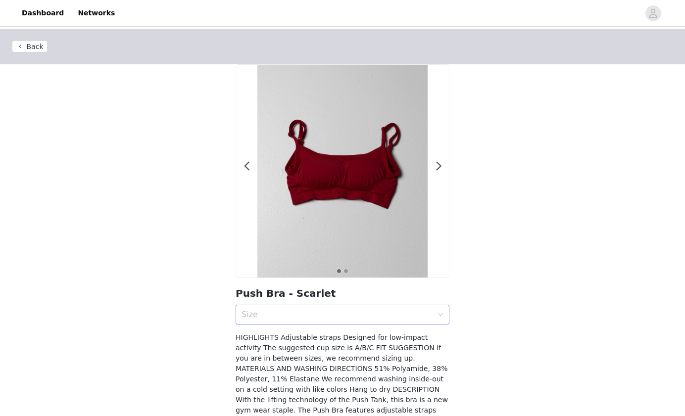
click at [281, 324] on div "Size" at bounding box center [343, 315] width 214 height 20
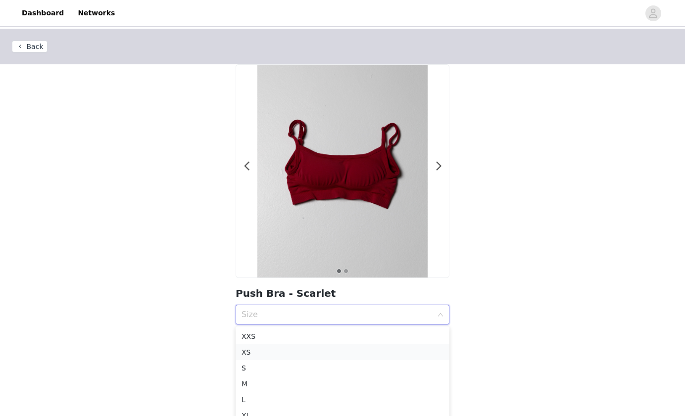
click at [263, 352] on div "XS" at bounding box center [342, 352] width 202 height 11
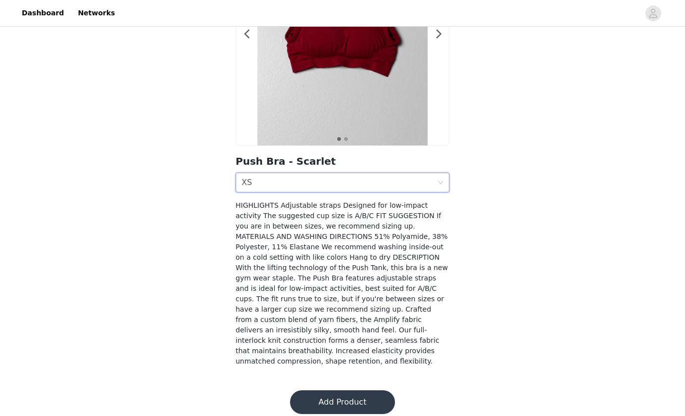
scroll to position [132, 0]
click at [322, 391] on button "Add Product" at bounding box center [342, 403] width 105 height 24
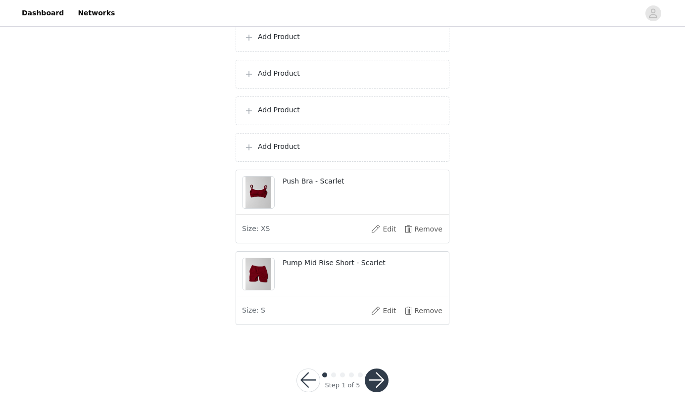
scroll to position [1147, 0]
click at [329, 149] on p "Add Product" at bounding box center [349, 147] width 183 height 10
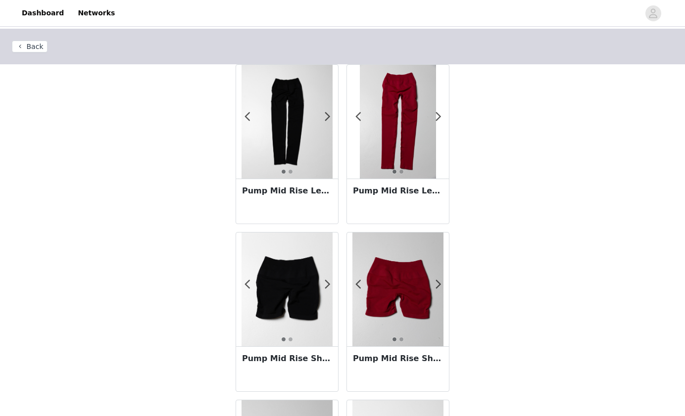
click at [284, 274] on img at bounding box center [286, 290] width 91 height 114
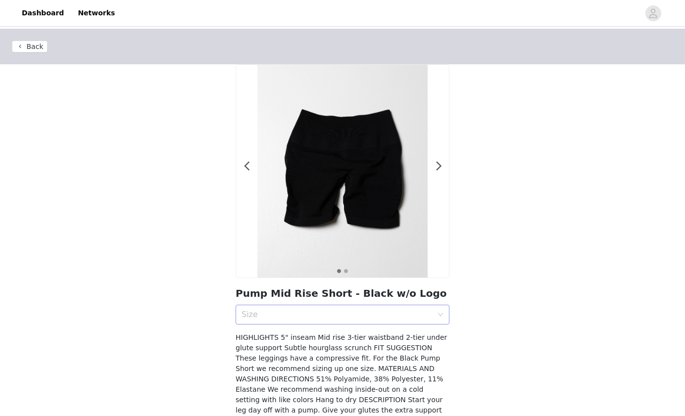
click at [275, 310] on div "Size" at bounding box center [336, 315] width 191 height 10
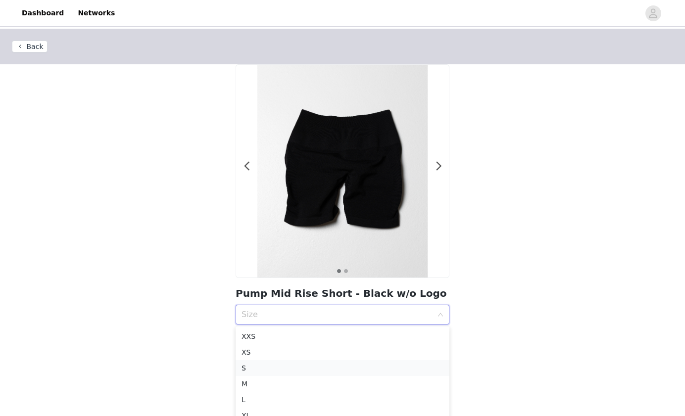
click at [250, 372] on div "S" at bounding box center [342, 368] width 202 height 11
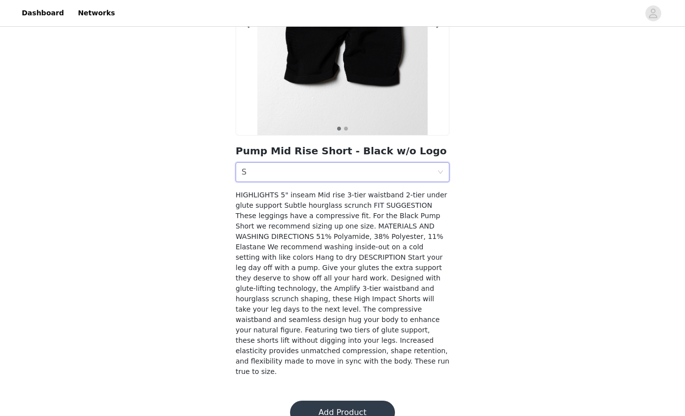
scroll to position [142, 0]
click at [313, 401] on button "Add Product" at bounding box center [342, 413] width 105 height 24
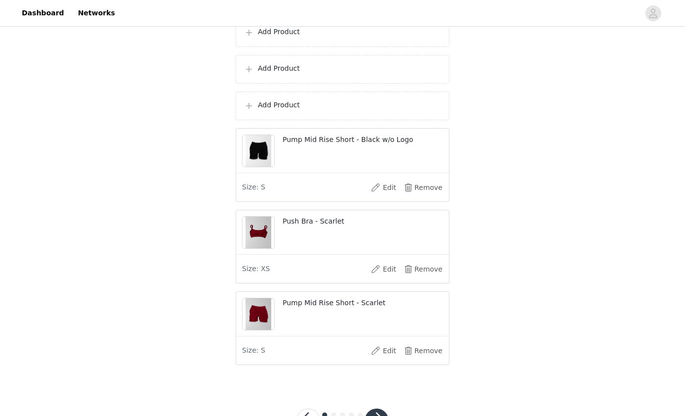
scroll to position [1139, 0]
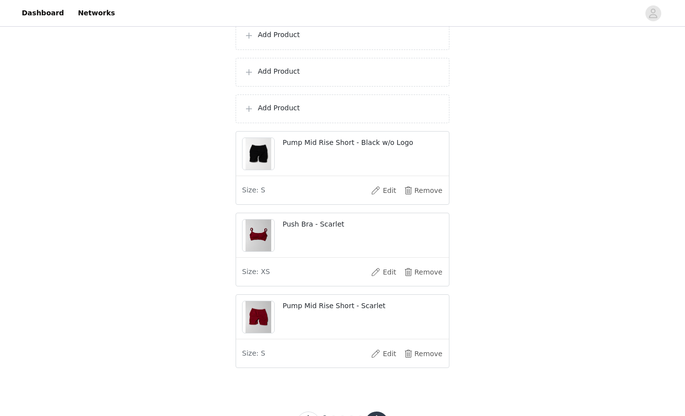
click at [298, 113] on p "Add Product" at bounding box center [349, 108] width 183 height 10
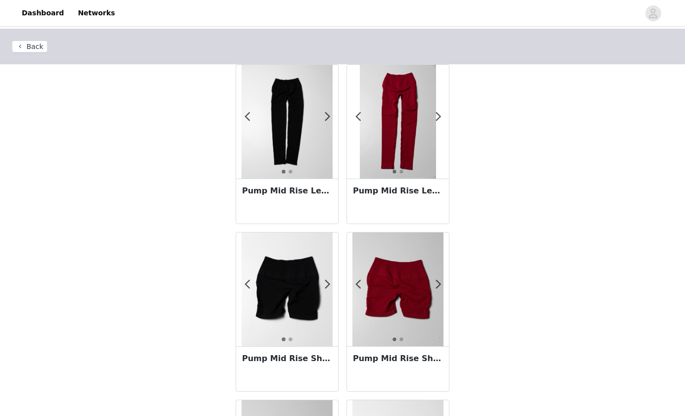
click at [298, 122] on img at bounding box center [286, 122] width 91 height 114
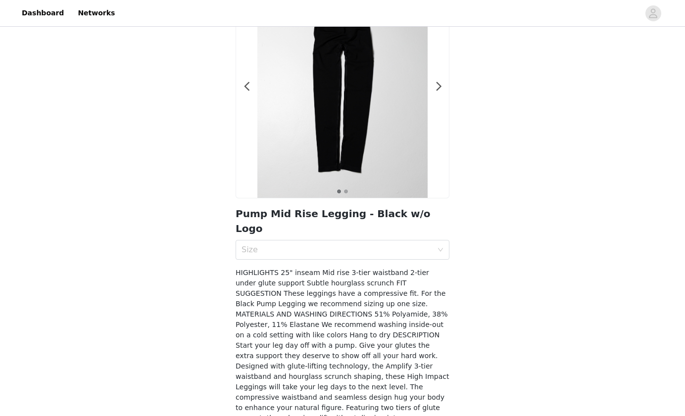
scroll to position [100, 0]
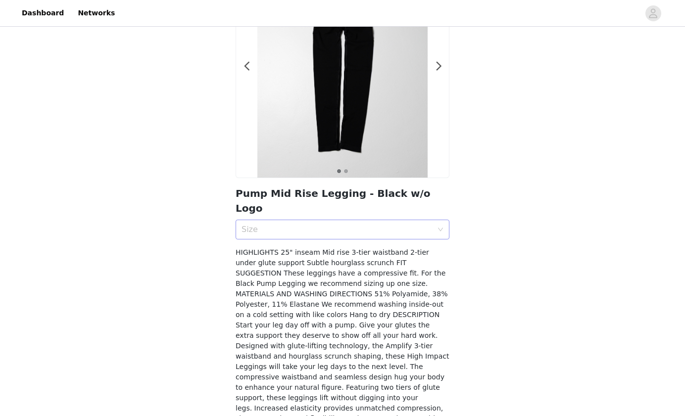
click at [263, 225] on div "Size" at bounding box center [336, 230] width 191 height 10
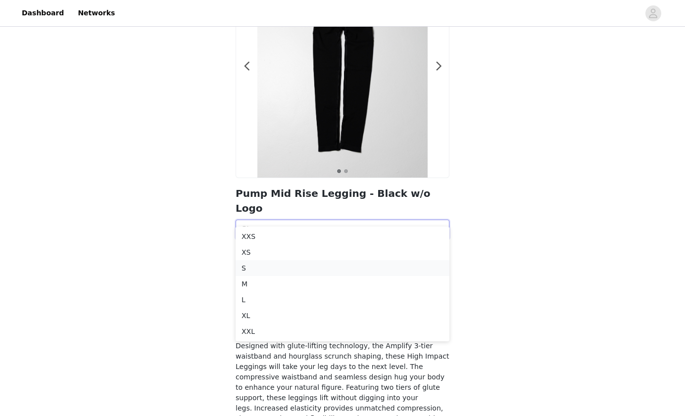
click at [245, 270] on div "S" at bounding box center [342, 268] width 202 height 11
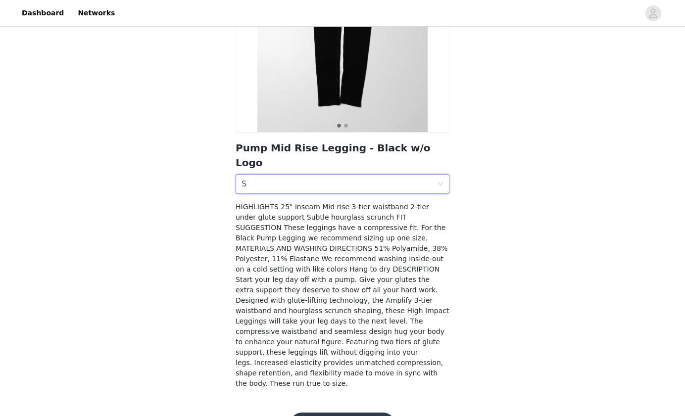
scroll to position [142, 0]
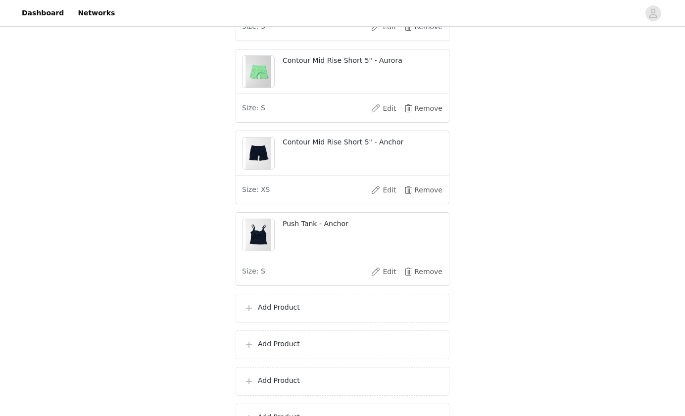
scroll to position [758, 0]
click at [296, 311] on p "Add Product" at bounding box center [349, 306] width 183 height 10
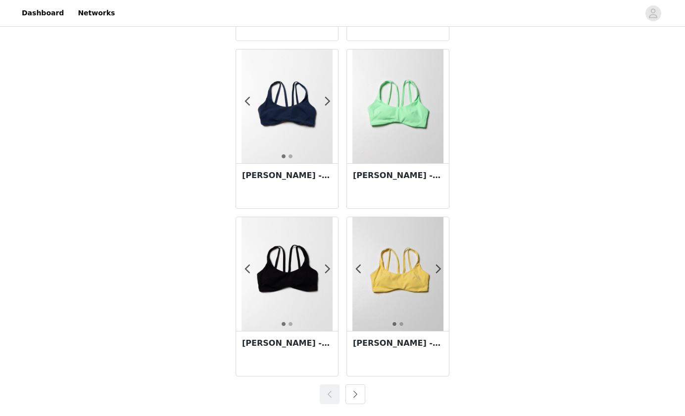
scroll to position [1693, 0]
click at [389, 261] on img at bounding box center [397, 274] width 91 height 114
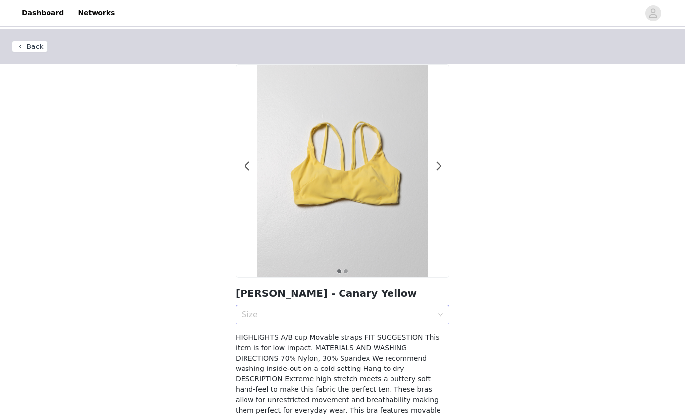
click at [359, 323] on div "Size" at bounding box center [338, 314] width 195 height 19
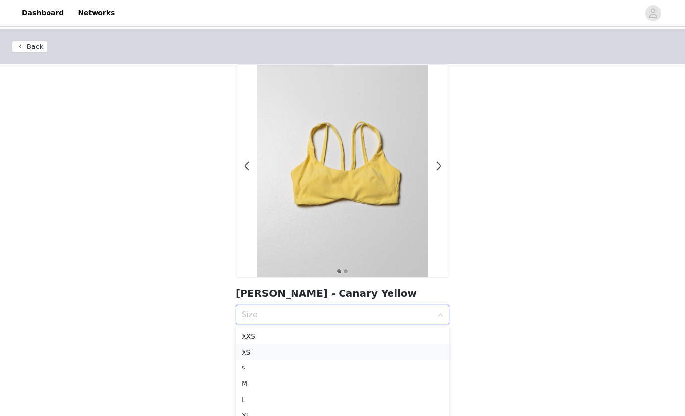
click at [327, 350] on div "XS" at bounding box center [342, 352] width 202 height 11
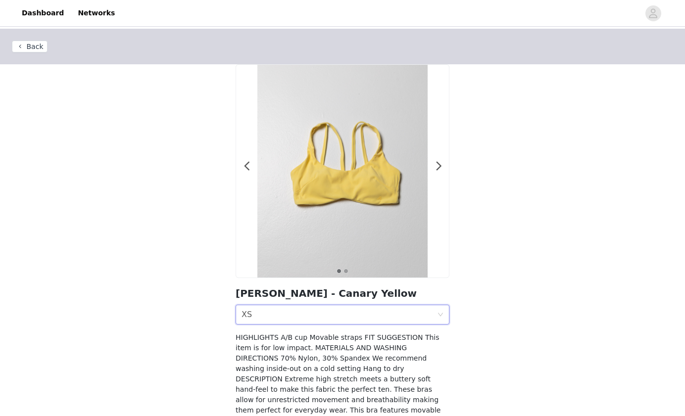
click at [328, 316] on div "Size XS" at bounding box center [338, 314] width 195 height 19
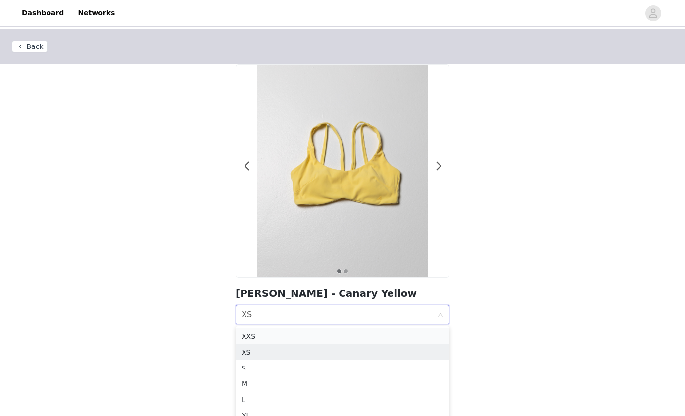
click at [296, 334] on div "XXS" at bounding box center [342, 336] width 202 height 11
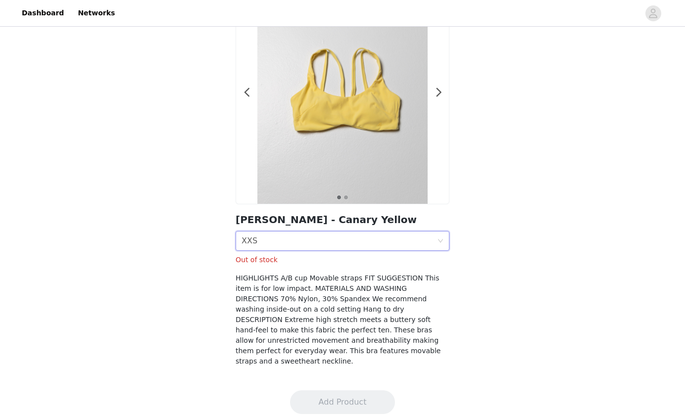
scroll to position [73, 0]
click at [313, 242] on div "Size XXS" at bounding box center [338, 241] width 195 height 19
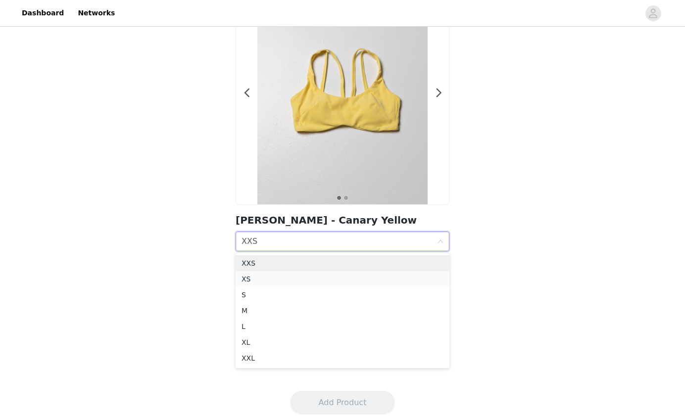
click at [273, 276] on div "XS" at bounding box center [342, 279] width 202 height 11
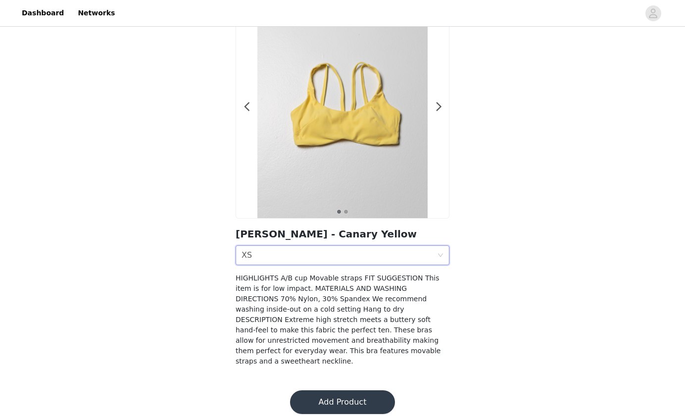
scroll to position [59, 0]
click at [328, 398] on button "Add Product" at bounding box center [342, 403] width 105 height 24
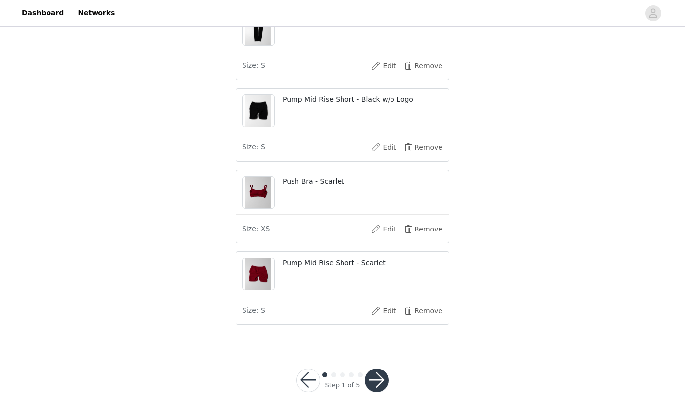
scroll to position [1282, 0]
click at [375, 383] on button "button" at bounding box center [377, 381] width 24 height 24
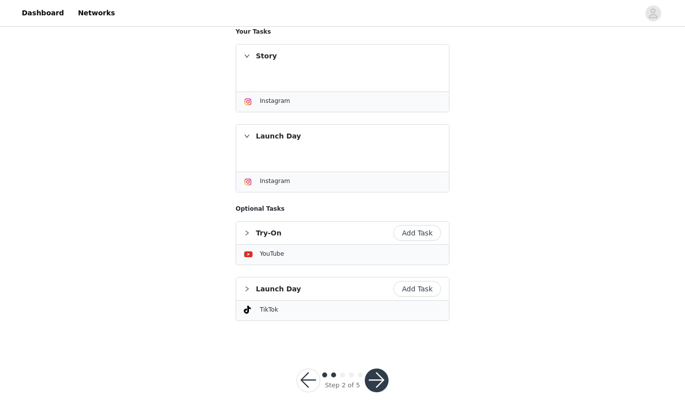
scroll to position [203, 0]
click at [377, 374] on button "button" at bounding box center [377, 381] width 24 height 24
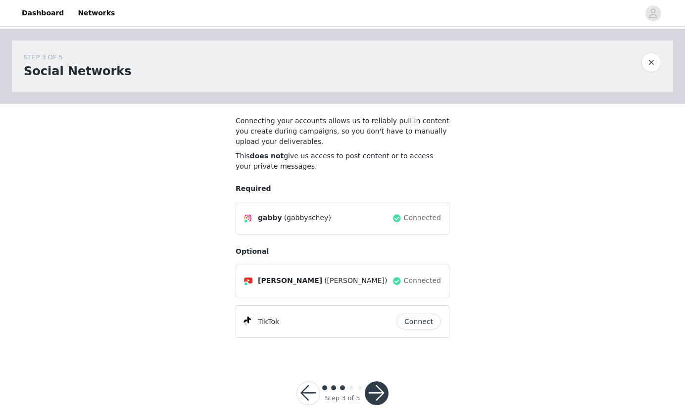
click at [375, 391] on button "button" at bounding box center [377, 393] width 24 height 24
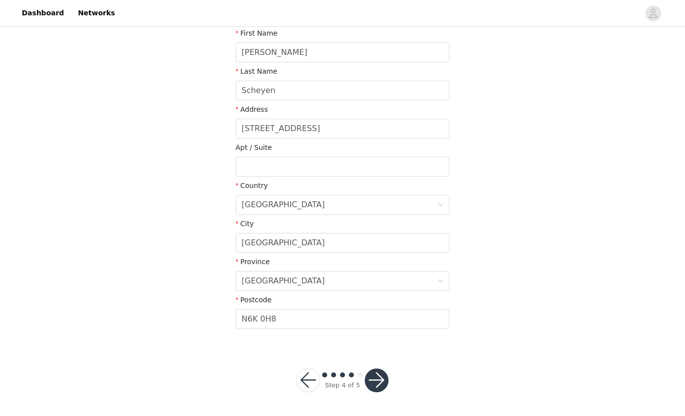
scroll to position [194, 0]
click at [385, 383] on button "button" at bounding box center [377, 381] width 24 height 24
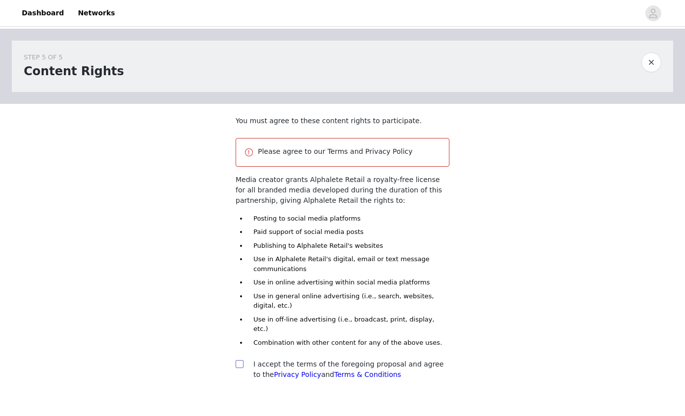
click at [238, 360] on input "checkbox" at bounding box center [239, 363] width 7 height 7
checkbox input "true"
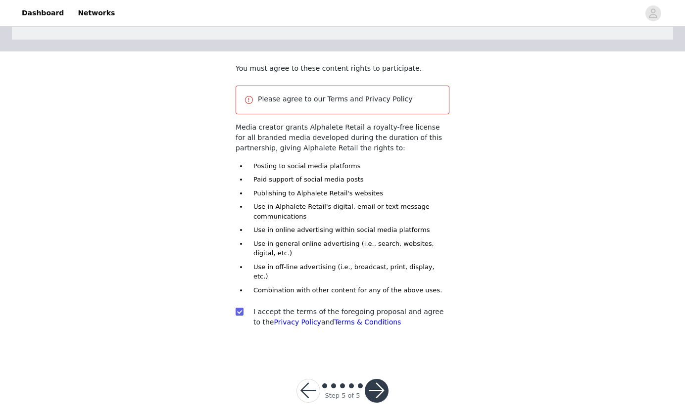
click at [374, 381] on button "button" at bounding box center [377, 391] width 24 height 24
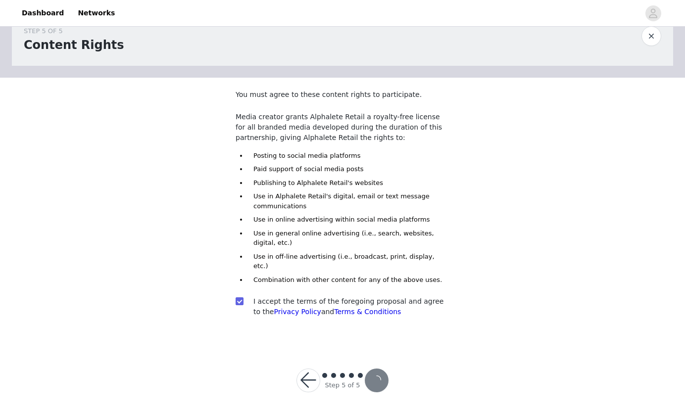
scroll to position [16, 0]
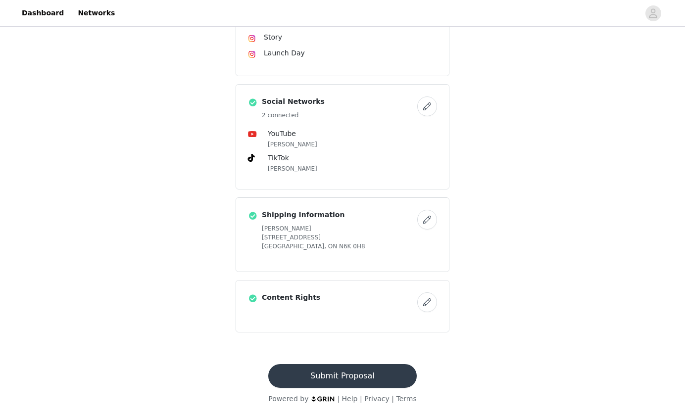
scroll to position [856, 0]
click at [371, 381] on button "Submit Proposal" at bounding box center [342, 376] width 148 height 24
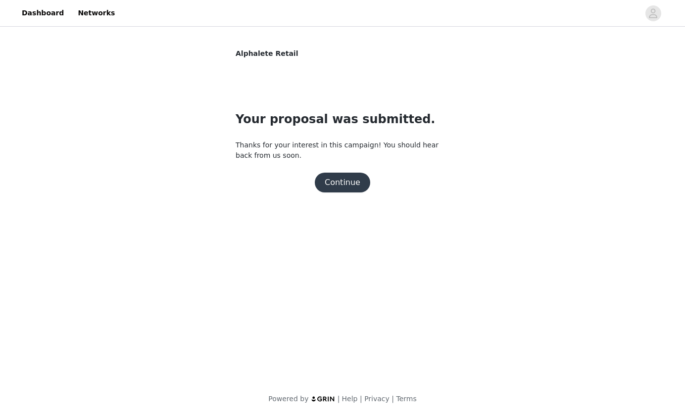
scroll to position [0, 0]
click at [353, 178] on button "Continue" at bounding box center [342, 183] width 55 height 20
